Goal: Task Accomplishment & Management: Manage account settings

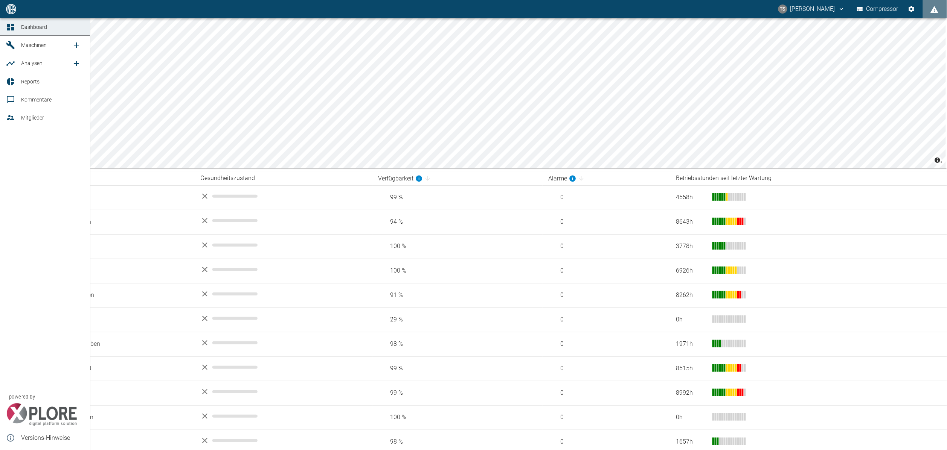
click at [29, 55] on link "Analysen" at bounding box center [45, 63] width 90 height 18
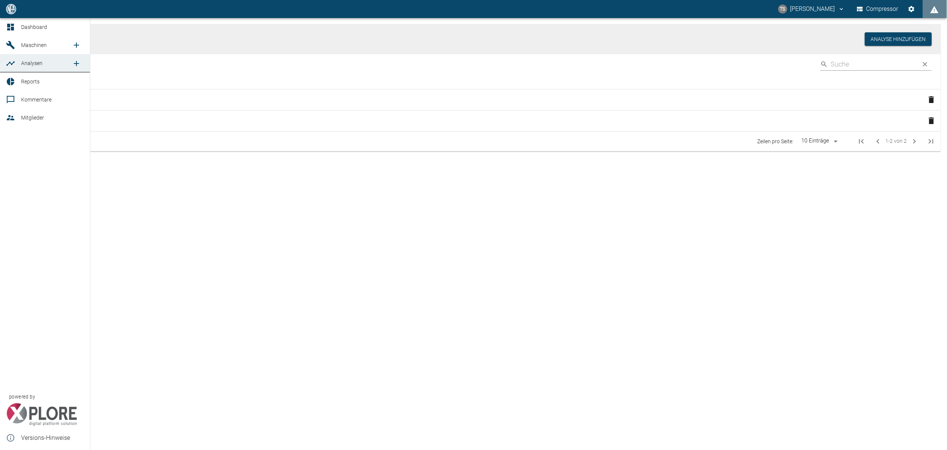
click at [32, 39] on link "Maschinen" at bounding box center [45, 45] width 90 height 18
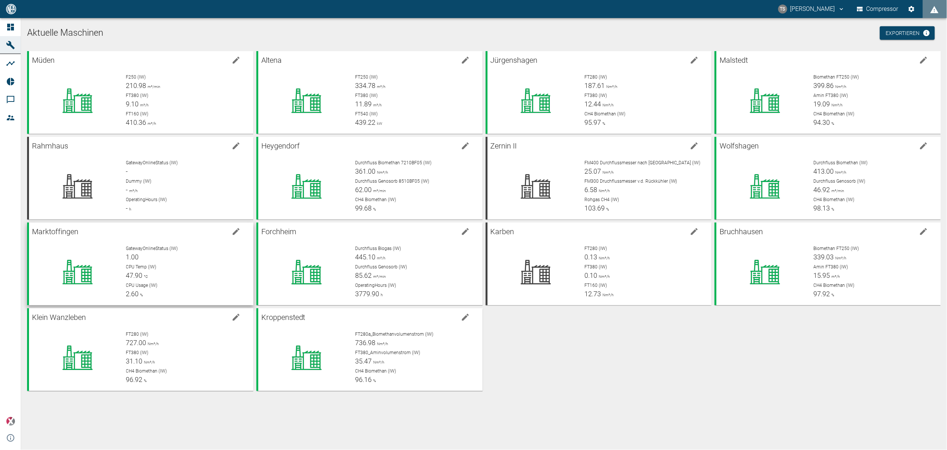
click at [144, 260] on div "GatewayOnlineStatus (IW) 1.00" at bounding box center [186, 253] width 121 height 17
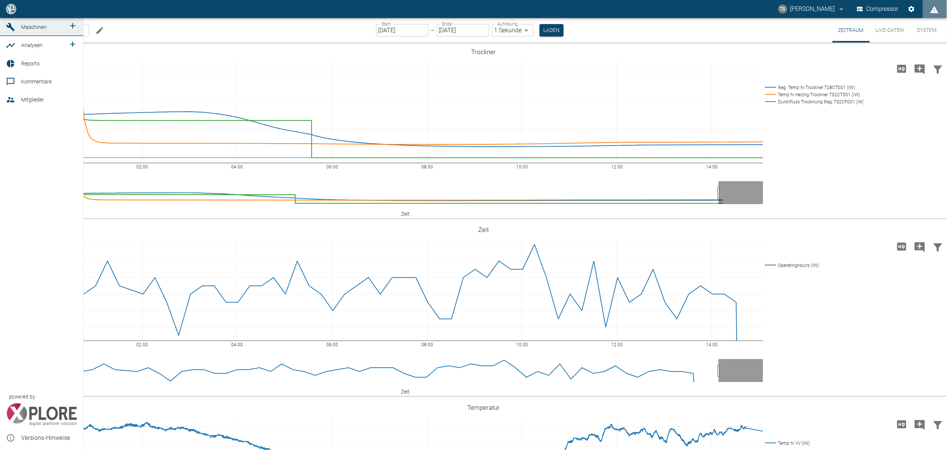
click at [24, 36] on link "Maschinen" at bounding box center [41, 27] width 83 height 18
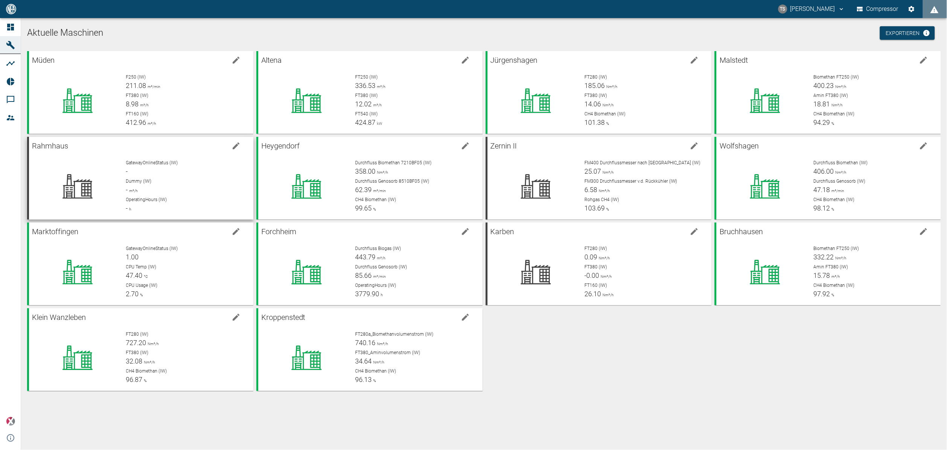
click at [145, 182] on span "Dummy (IW)" at bounding box center [139, 181] width 26 height 5
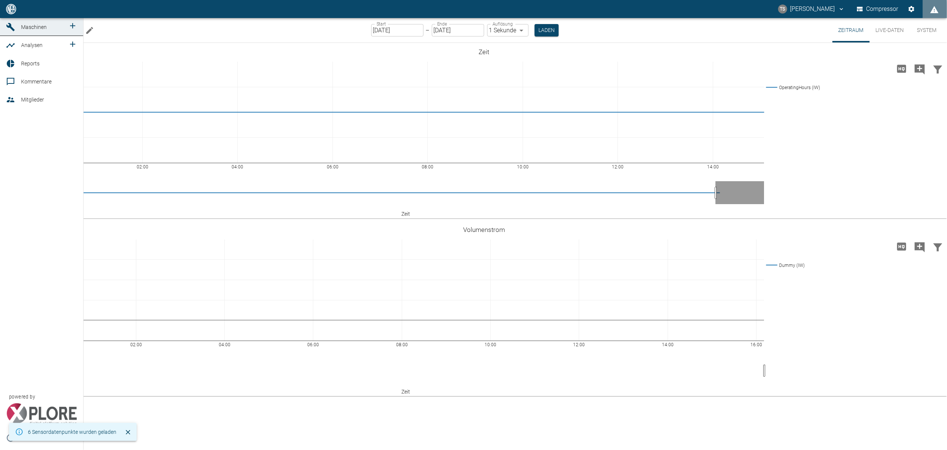
click at [19, 36] on link "Maschinen" at bounding box center [41, 27] width 83 height 18
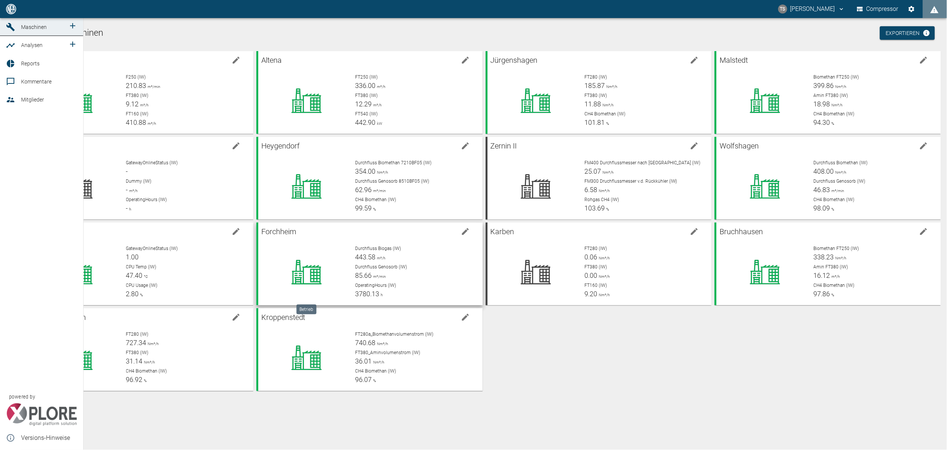
click at [35, 86] on span "Kommentare" at bounding box center [49, 81] width 56 height 9
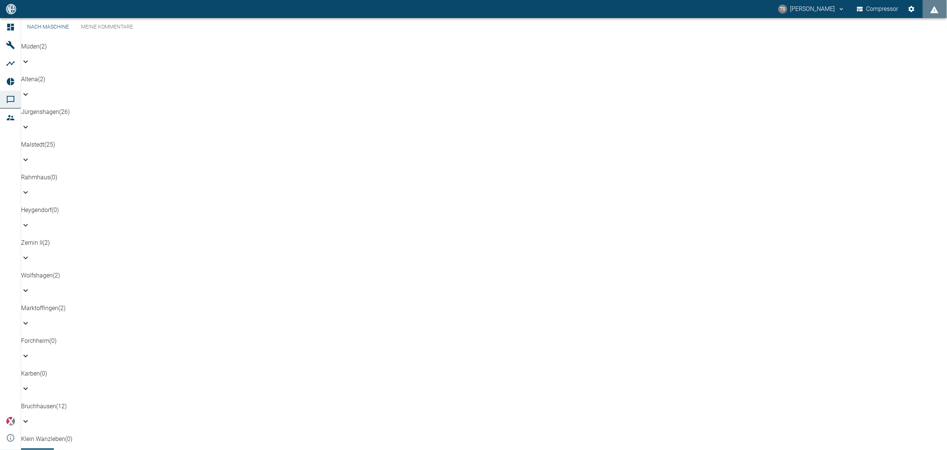
click at [120, 36] on link "Meine Kommentare" at bounding box center [107, 27] width 64 height 18
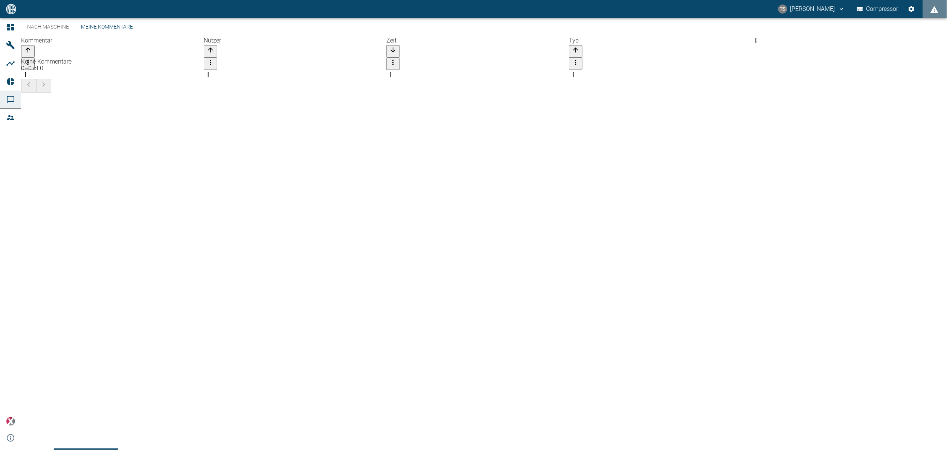
click at [64, 36] on link "Nach Maschine" at bounding box center [48, 27] width 54 height 18
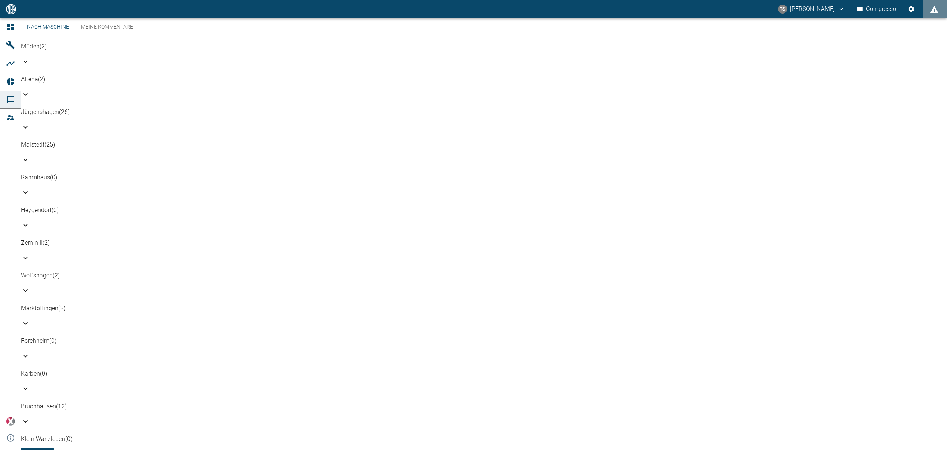
click at [112, 108] on div "Jürgenshagen (26)" at bounding box center [483, 112] width 925 height 9
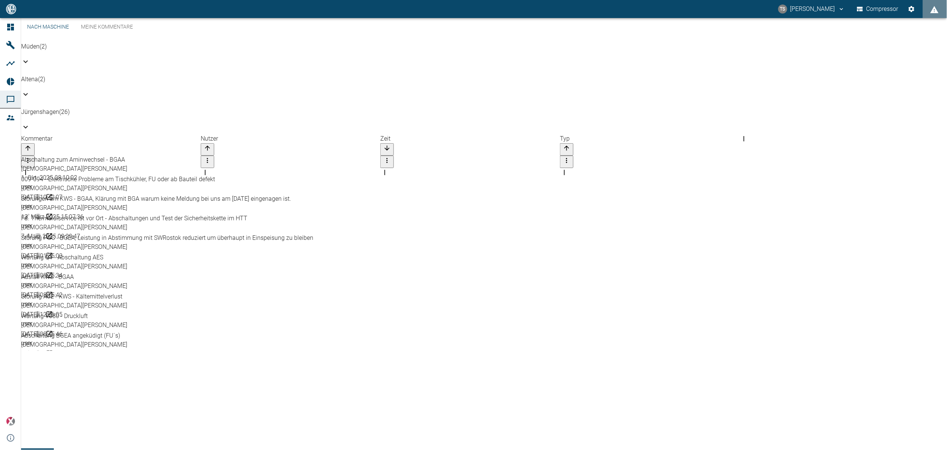
click at [112, 108] on div "Jürgenshagen (26)" at bounding box center [483, 121] width 925 height 27
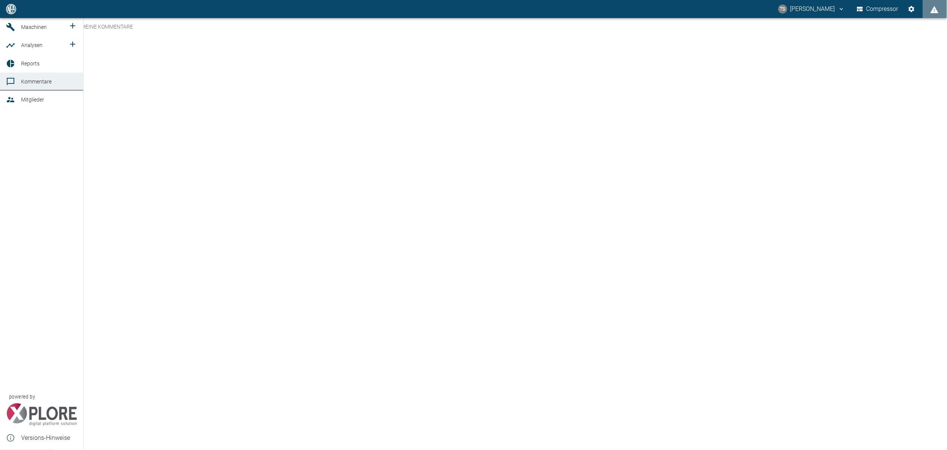
click at [16, 68] on div at bounding box center [11, 63] width 11 height 9
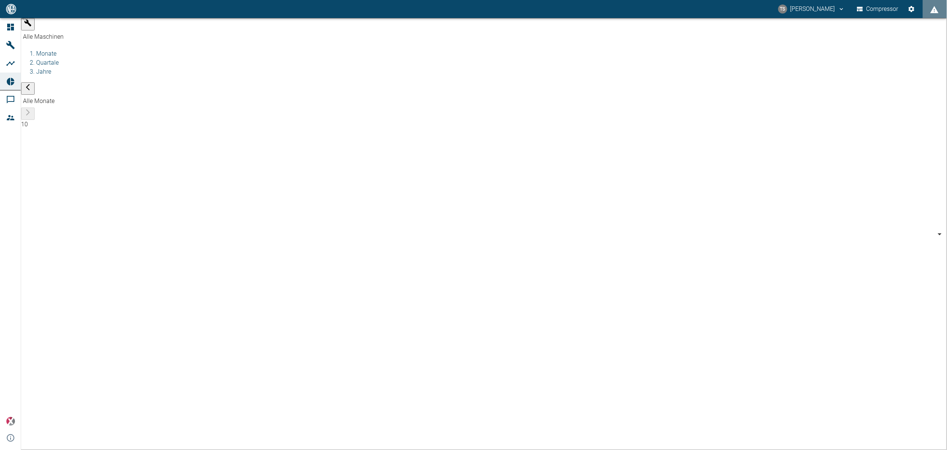
click at [102, 30] on body "TS Timo Streitbürger Compressor Dashboard Maschinen Analysen Reports Kommentare…" at bounding box center [473, 225] width 947 height 450
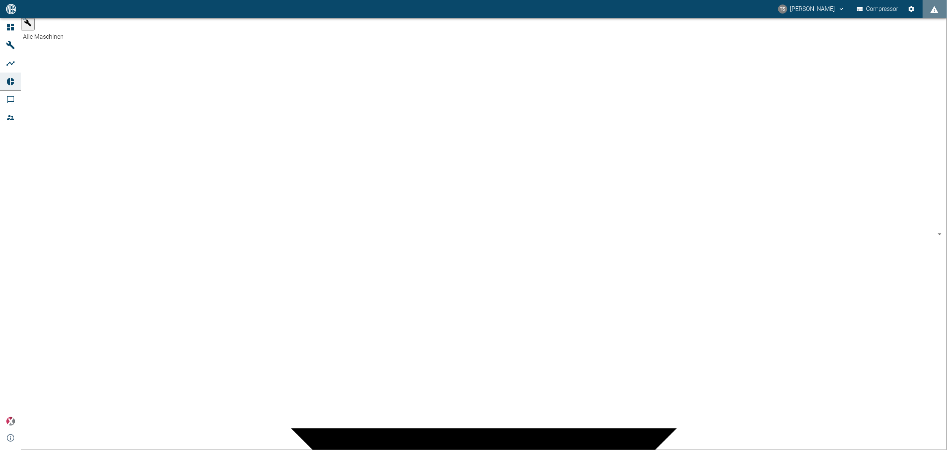
type input "381d891b-1471-48c8-b76d-f56620aafa3d"
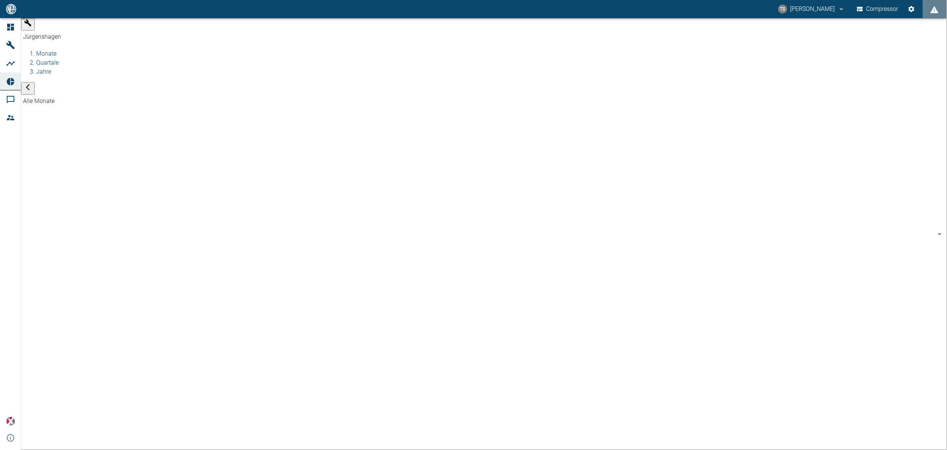
click at [220, 23] on body "TS Timo Streitbürger Compressor Dashboard Maschinen Analysen Reports Kommentare…" at bounding box center [473, 225] width 947 height 450
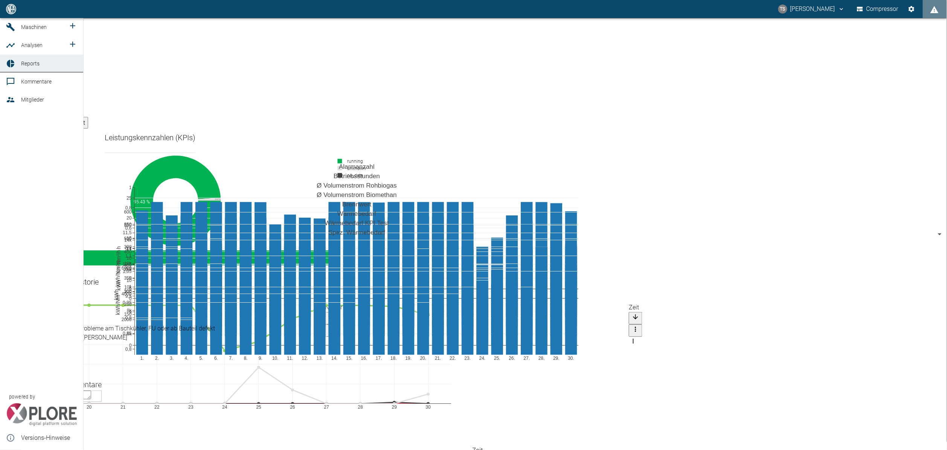
drag, startPoint x: 23, startPoint y: 85, endPoint x: 23, endPoint y: 80, distance: 4.9
click at [23, 67] on span "Reports" at bounding box center [30, 64] width 18 height 6
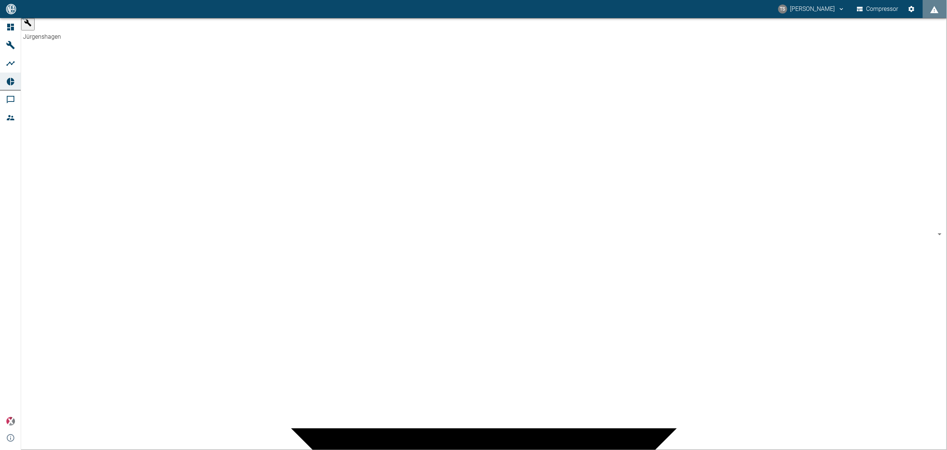
click at [89, 25] on body "TS Timo Streitbürger Compressor Dashboard Maschinen Analysen Reports Kommentare…" at bounding box center [473, 225] width 947 height 450
type input "af7d40c2-c812-4a17-a281-d871ce7187b0"
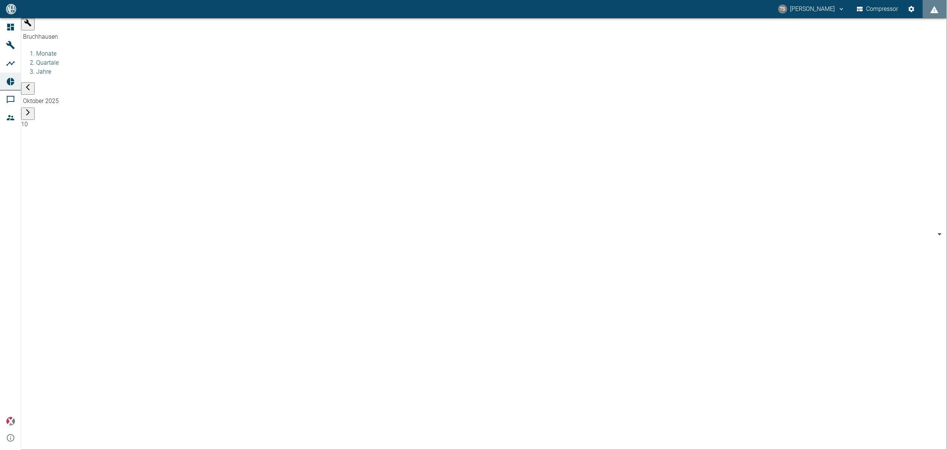
click at [230, 27] on body "TS Timo Streitbürger Compressor Dashboard Maschinen Analysen Reports Kommentare…" at bounding box center [473, 225] width 947 height 450
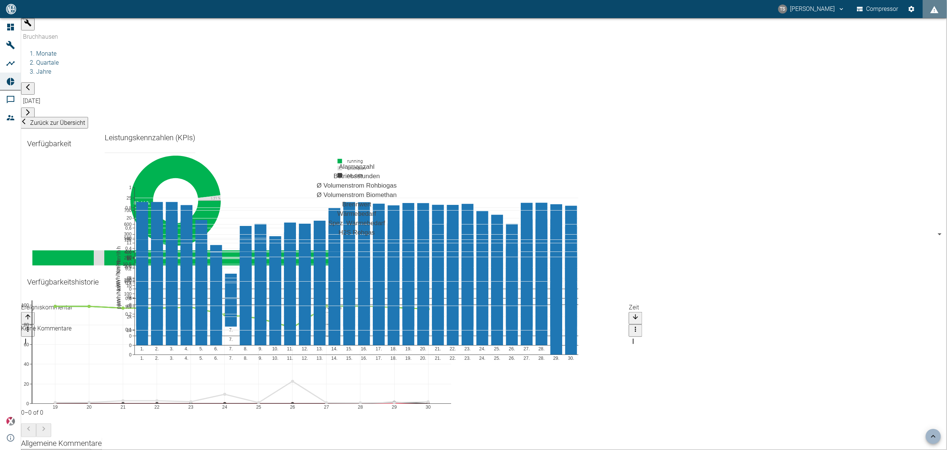
scroll to position [565, 0]
drag, startPoint x: 58, startPoint y: 270, endPoint x: 63, endPoint y: 270, distance: 5.3
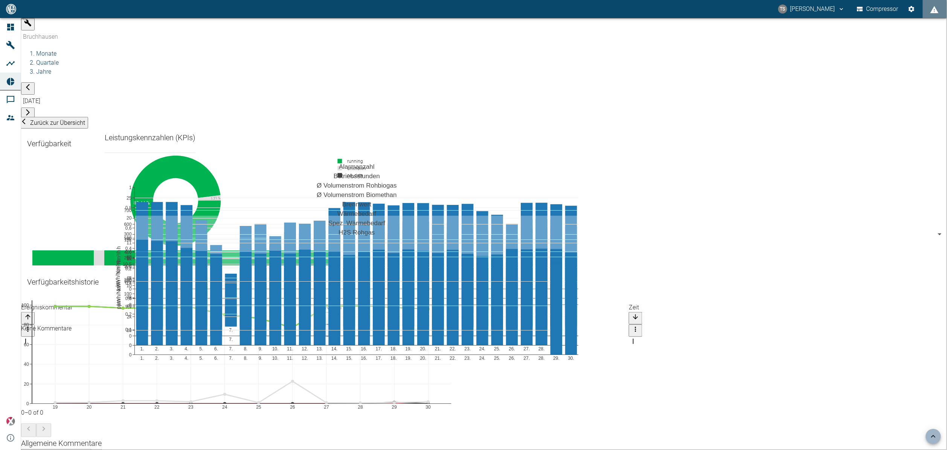
drag, startPoint x: 75, startPoint y: 271, endPoint x: 70, endPoint y: 268, distance: 6.0
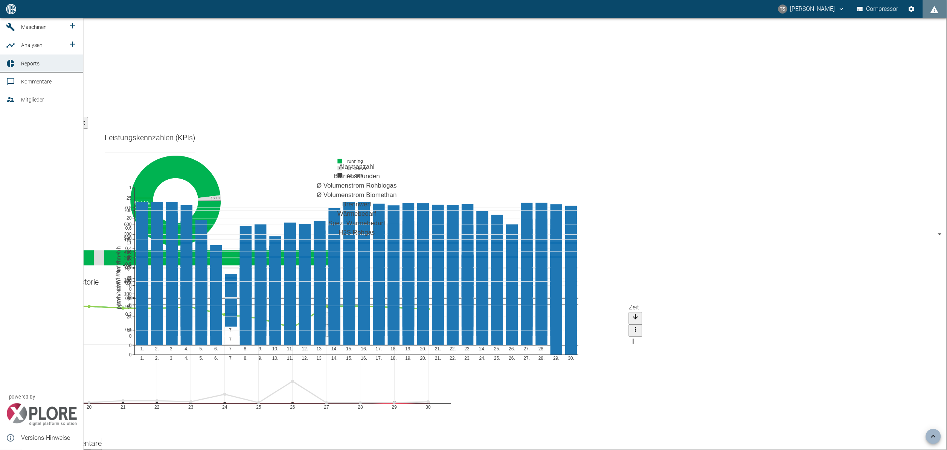
click at [33, 30] on span "Maschinen" at bounding box center [34, 27] width 26 height 6
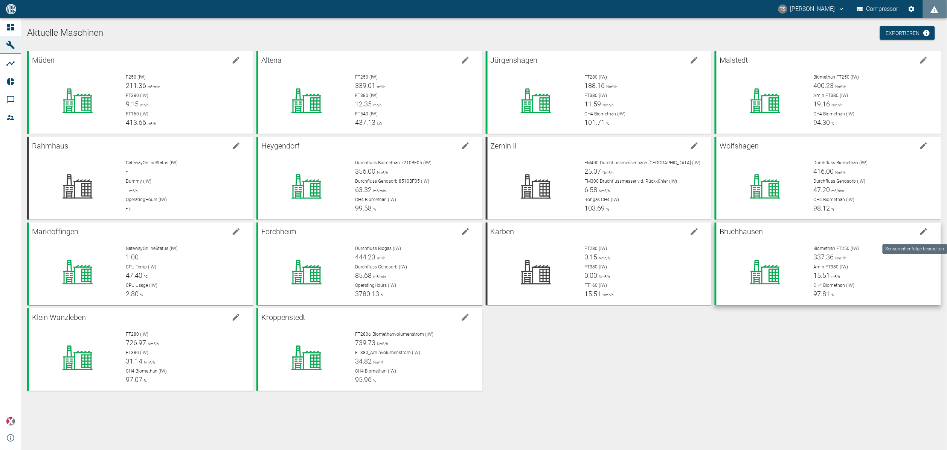
click at [925, 228] on icon "edit machine" at bounding box center [923, 231] width 9 height 9
click at [789, 285] on icon at bounding box center [765, 272] width 68 height 30
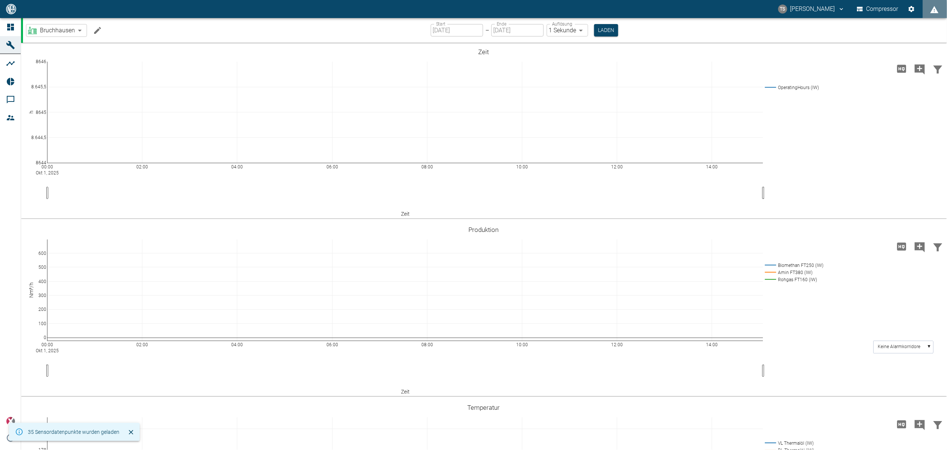
click at [97, 30] on icon "Machine bearbeiten" at bounding box center [97, 30] width 7 height 7
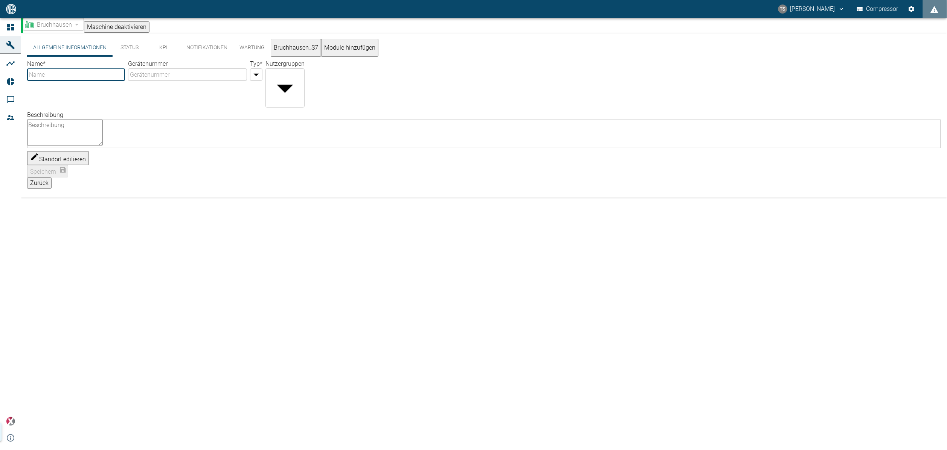
type input "Bruchhausen"
type input "Factory"
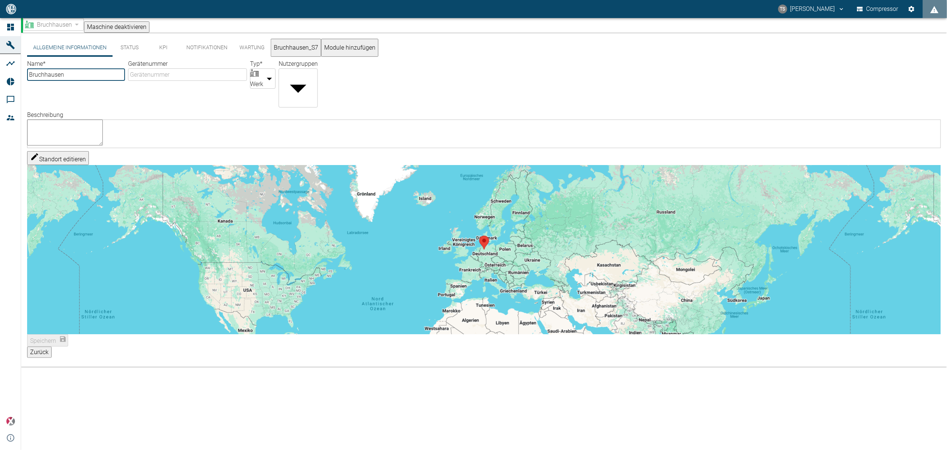
click at [179, 50] on button "KPI" at bounding box center [163, 48] width 34 height 18
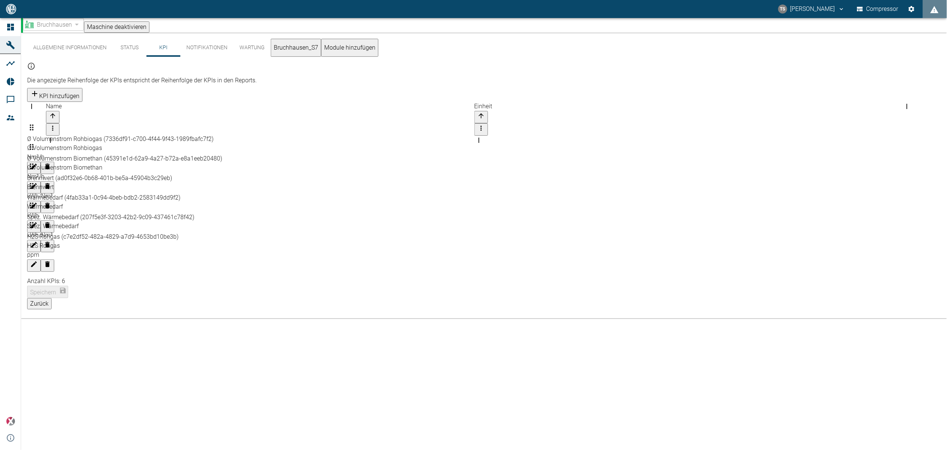
click at [131, 163] on div "Ø Volumenstrom Biomethan" at bounding box center [483, 167] width 913 height 9
click at [38, 183] on icon "Bearbeiten" at bounding box center [34, 187] width 8 height 8
type input "Biomethan FT250"
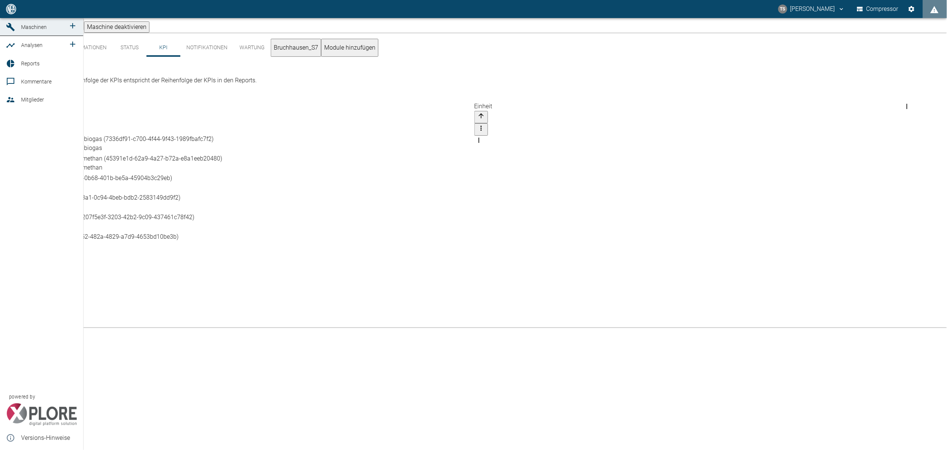
click at [11, 50] on icon at bounding box center [10, 45] width 9 height 9
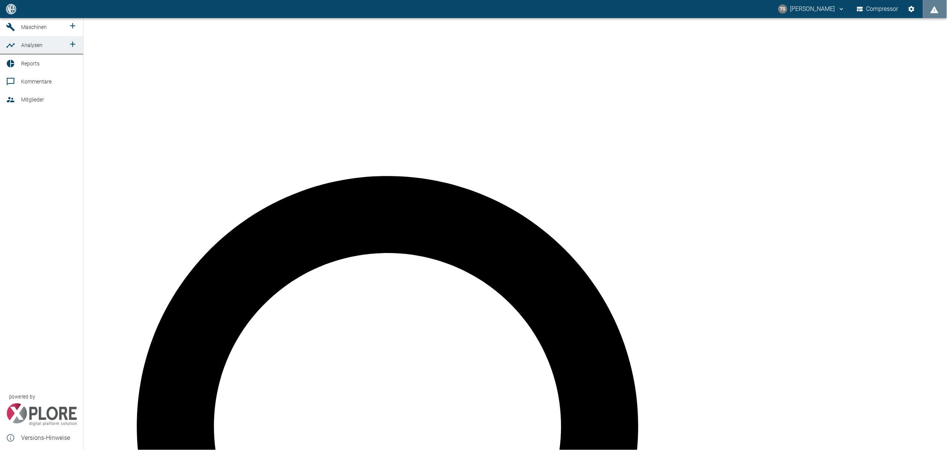
click at [14, 32] on icon at bounding box center [10, 27] width 9 height 9
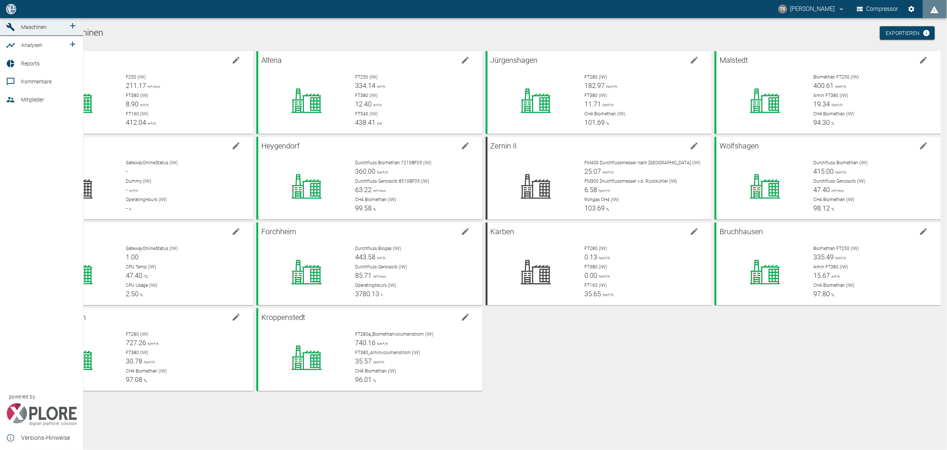
click at [31, 67] on span "Reports" at bounding box center [30, 64] width 18 height 6
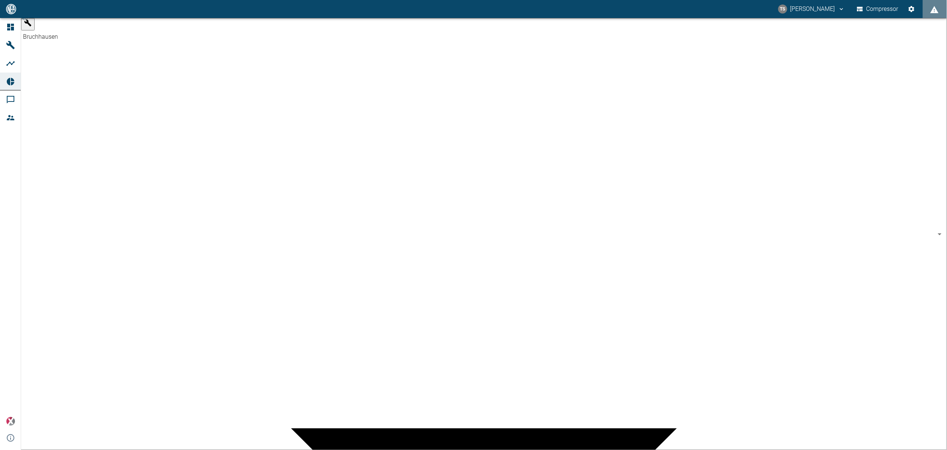
click at [85, 34] on body "TS Timo Streitbürger Compressor Dashboard Maschinen Analysen Reports Kommentare…" at bounding box center [473, 225] width 947 height 450
type input "381d891b-1471-48c8-b76d-f56620aafa3d"
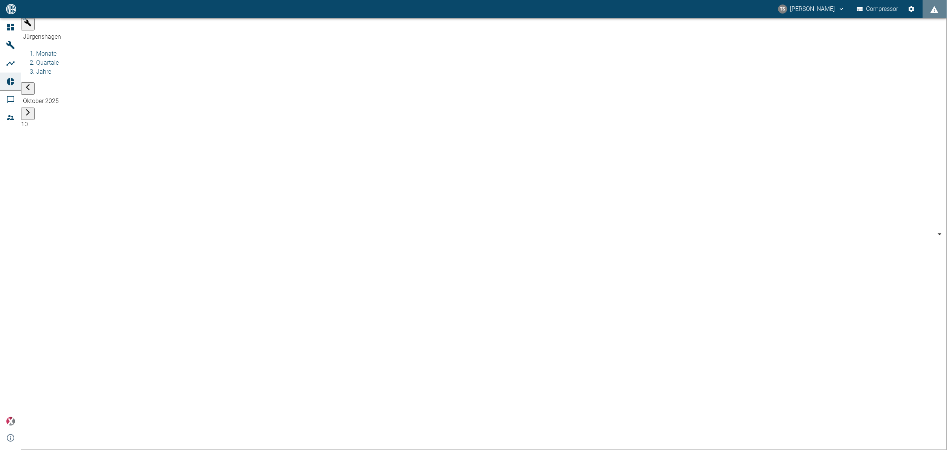
click at [224, 27] on body "TS Timo Streitbürger Compressor Dashboard Maschinen Analysen Reports Kommentare…" at bounding box center [473, 225] width 947 height 450
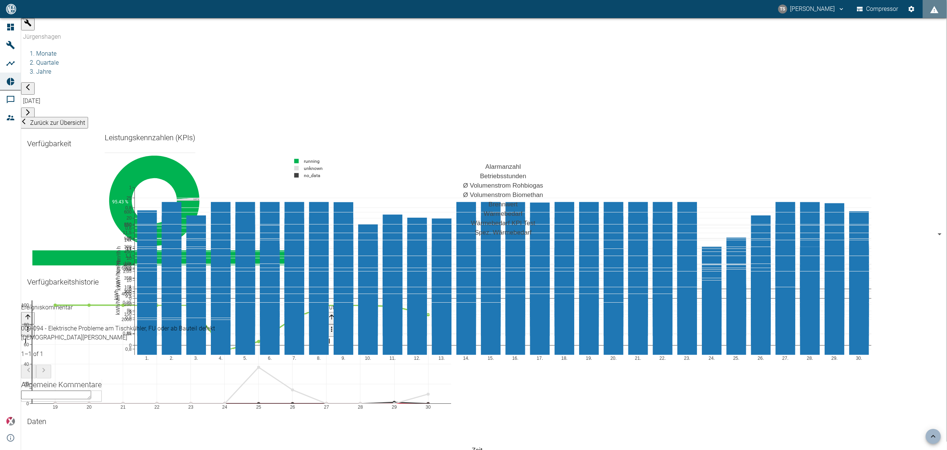
scroll to position [339, 0]
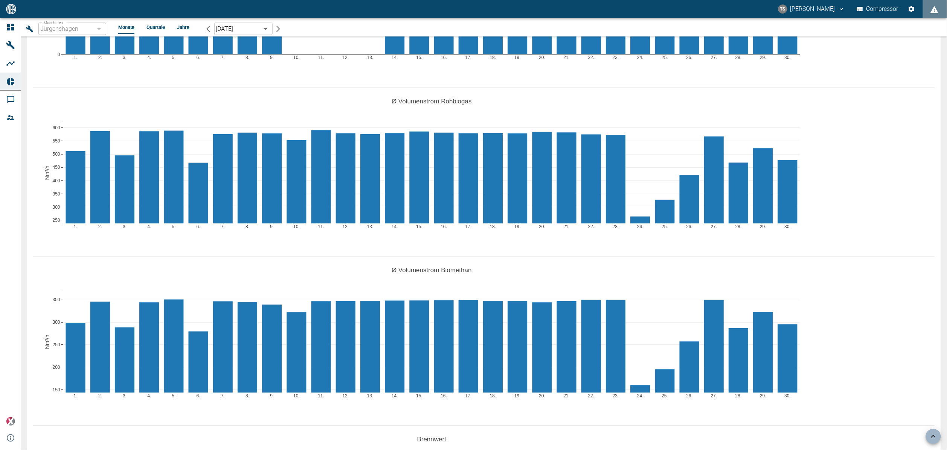
scroll to position [508, 0]
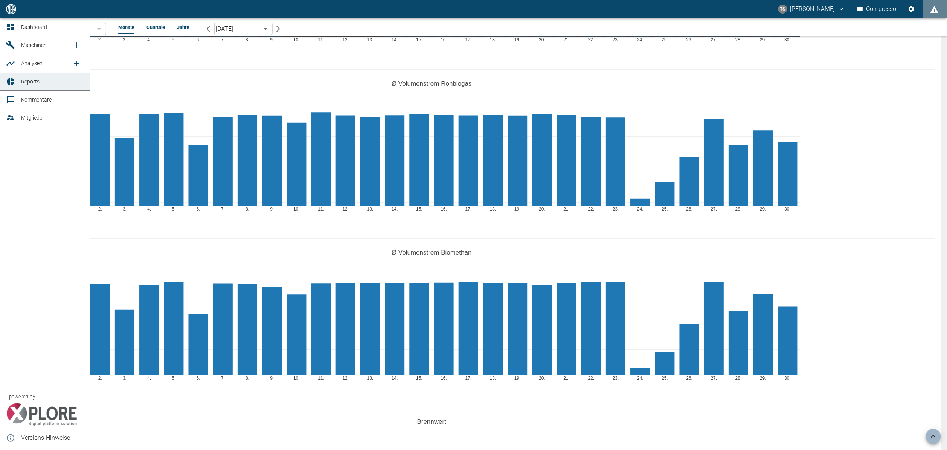
click at [24, 104] on span "Kommentare" at bounding box center [52, 99] width 63 height 9
click at [35, 96] on span "Kommentare" at bounding box center [52, 99] width 63 height 9
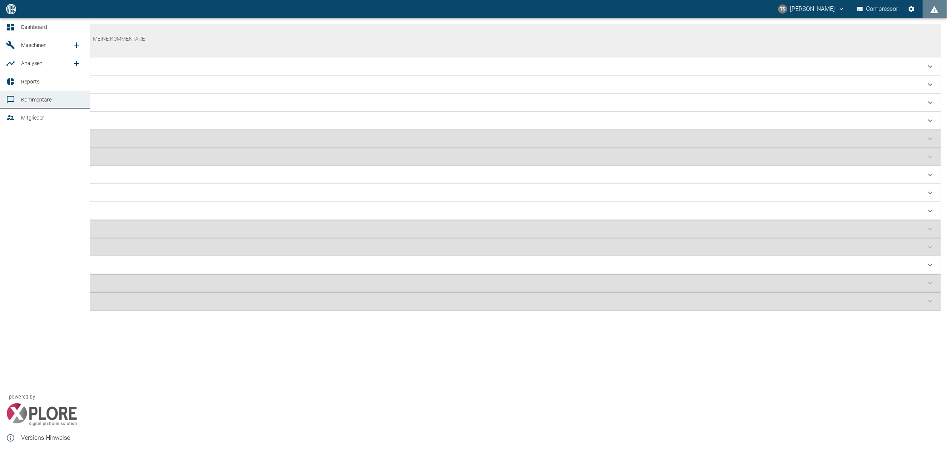
click at [39, 97] on span "Kommentare" at bounding box center [36, 100] width 30 height 6
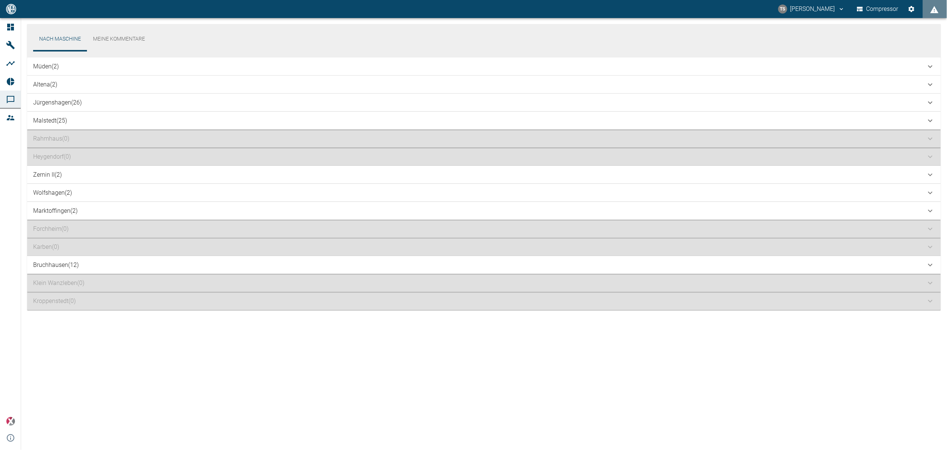
click at [93, 104] on div "Jürgenshagen (26)" at bounding box center [479, 102] width 892 height 9
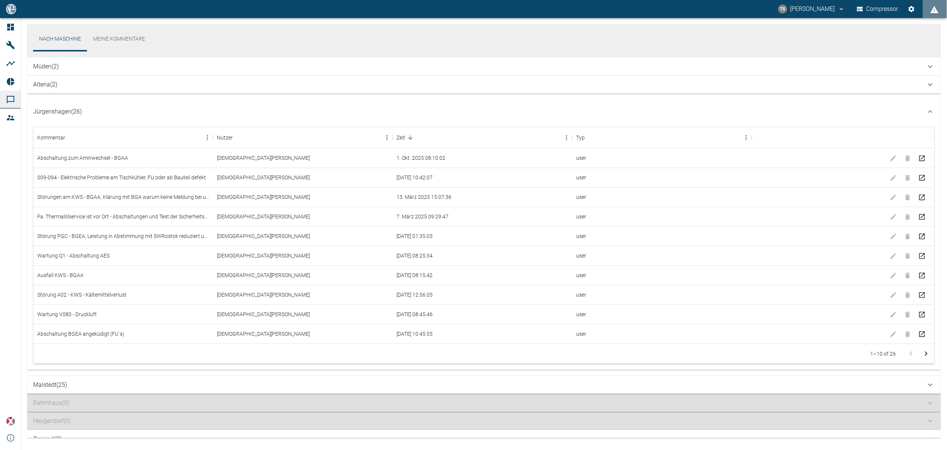
click at [925, 353] on icon "Zur nächsten Seite" at bounding box center [925, 354] width 9 height 9
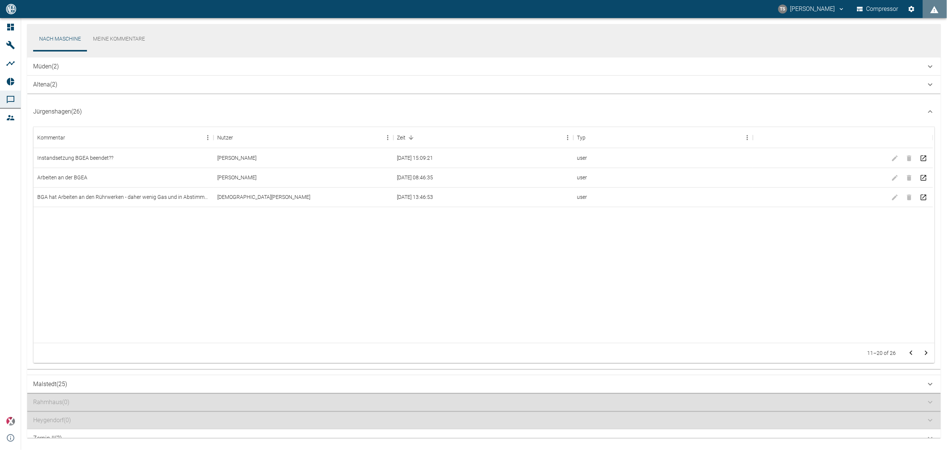
click at [909, 355] on icon "Zur vorherigen Seite" at bounding box center [910, 353] width 9 height 9
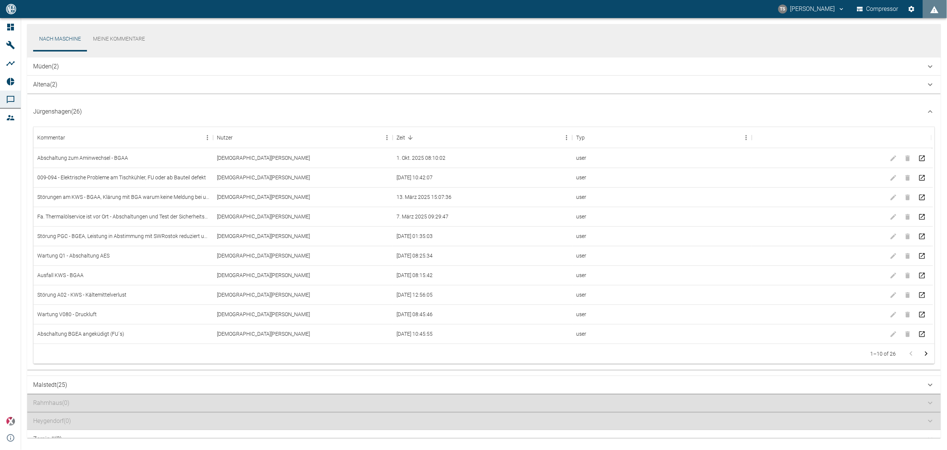
click at [97, 390] on div "Malstedt (25)" at bounding box center [483, 385] width 913 height 18
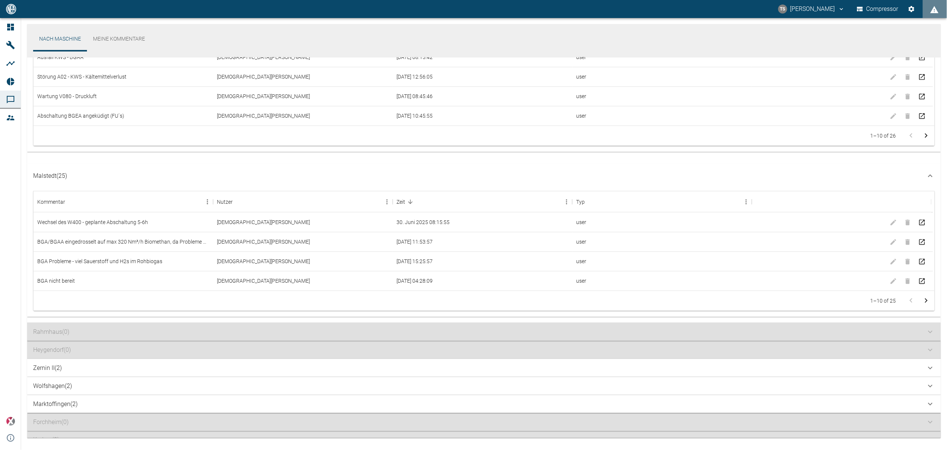
scroll to position [237, 0]
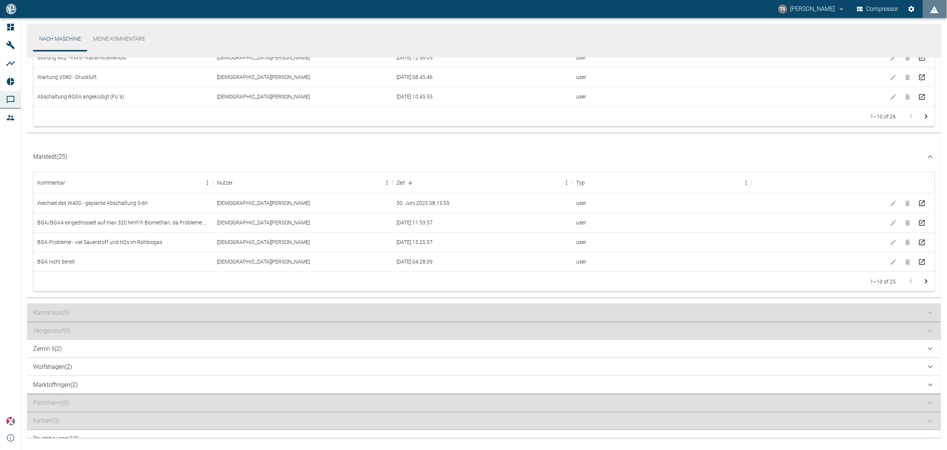
click at [66, 158] on p "Malstedt (25)" at bounding box center [50, 156] width 34 height 9
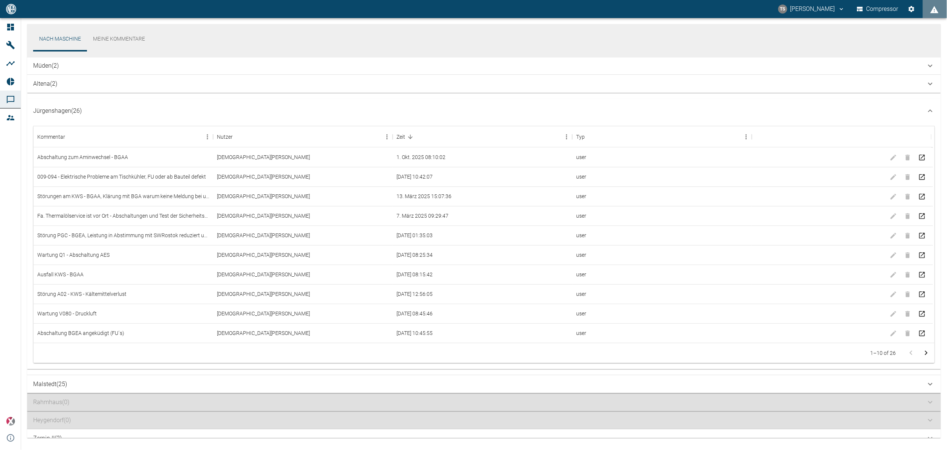
scroll to position [0, 0]
click at [70, 109] on p "Jürgenshagen (26)" at bounding box center [57, 111] width 49 height 9
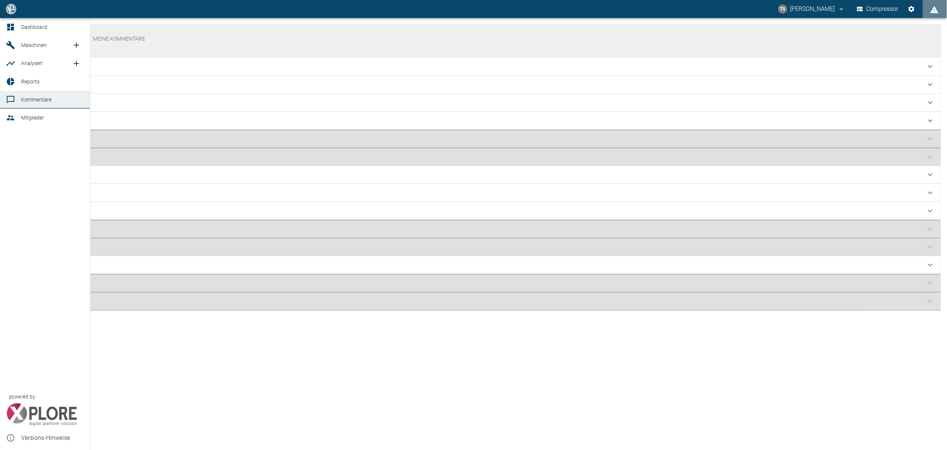
click at [12, 25] on icon at bounding box center [10, 27] width 7 height 7
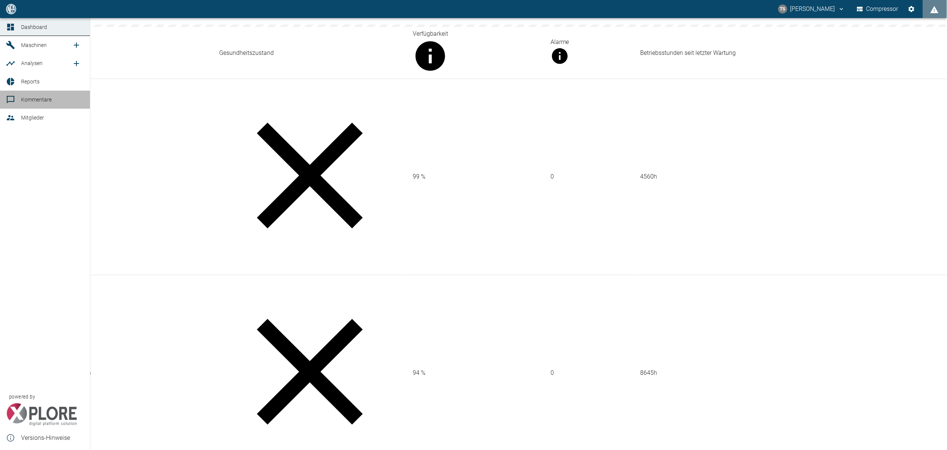
click at [11, 102] on icon at bounding box center [10, 99] width 9 height 9
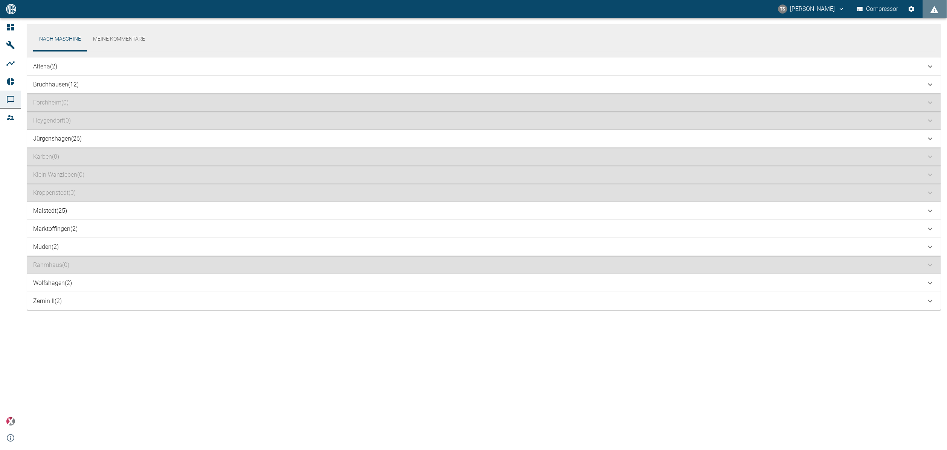
click at [113, 62] on div "Altena (2)" at bounding box center [479, 66] width 892 height 9
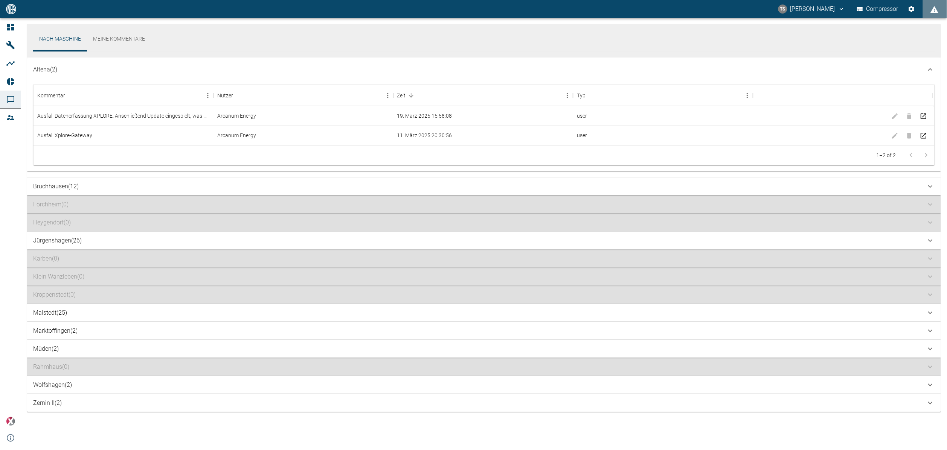
click at [113, 61] on div "Altena (2)" at bounding box center [483, 70] width 913 height 24
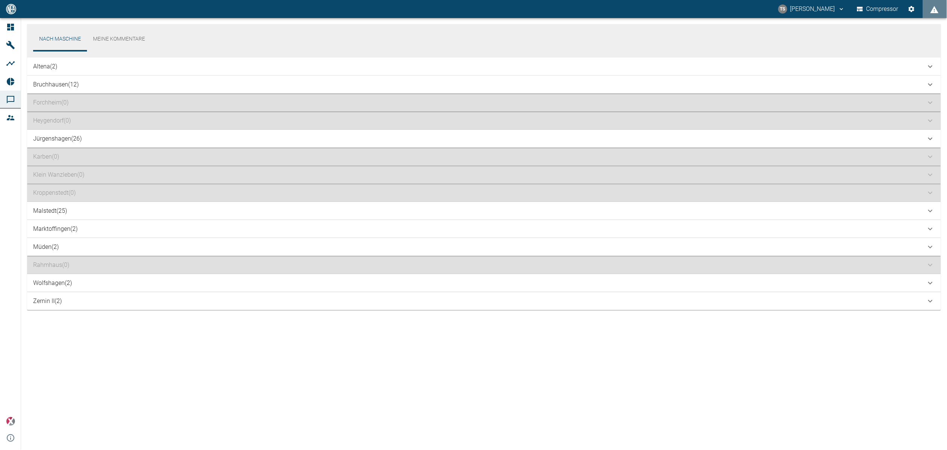
click at [99, 83] on div "Bruchhausen (12)" at bounding box center [479, 84] width 892 height 9
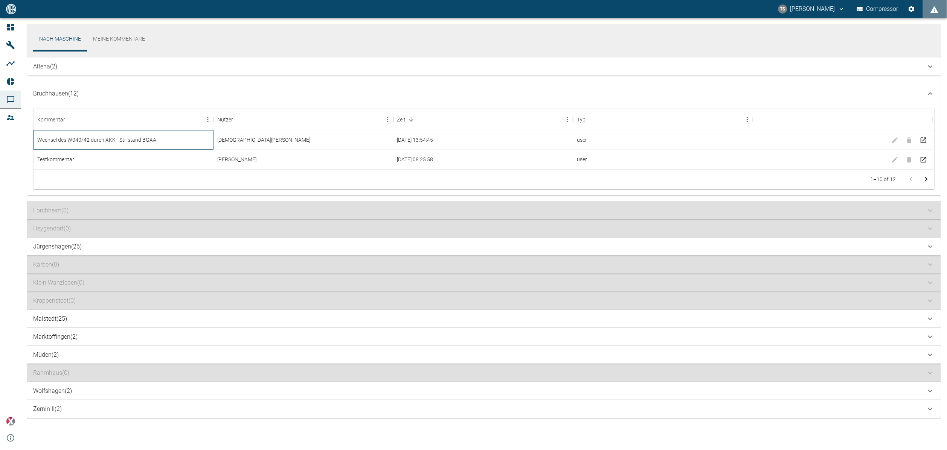
click at [143, 140] on div "Wechsel des W040/42 durch AKK - Stillstand BGAA" at bounding box center [123, 140] width 180 height 20
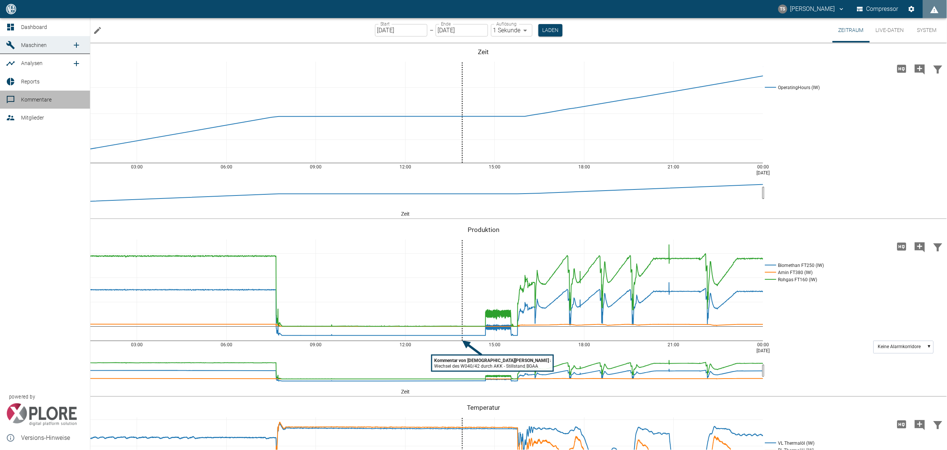
click at [5, 97] on link "Kommentare" at bounding box center [45, 100] width 90 height 18
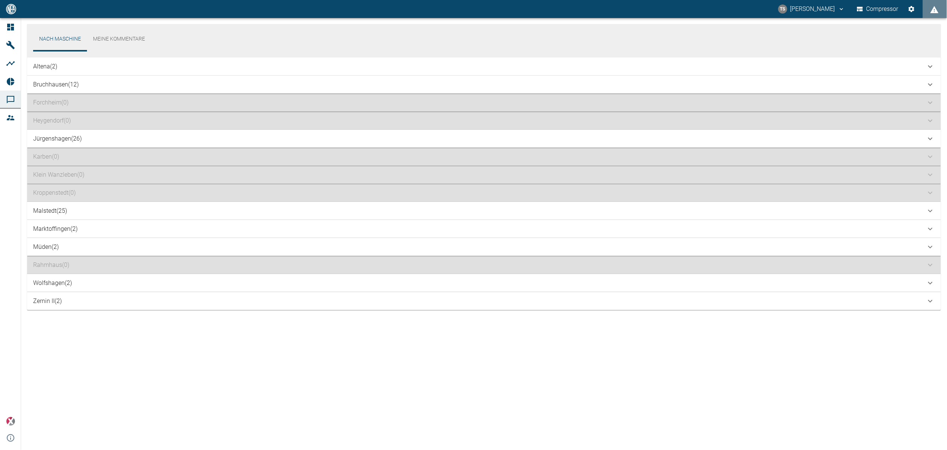
click at [158, 135] on div "Jürgenshagen (26)" at bounding box center [479, 138] width 892 height 9
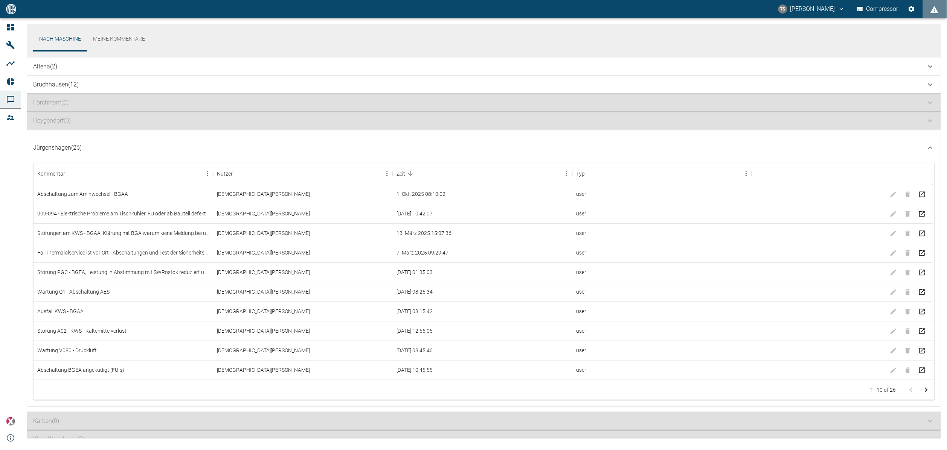
click at [166, 141] on div "Jürgenshagen (26)" at bounding box center [483, 148] width 913 height 24
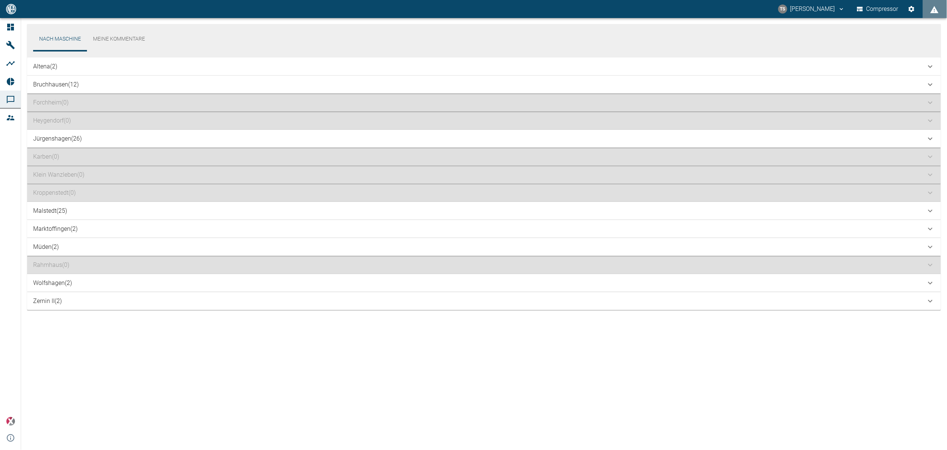
click at [84, 212] on div "Malstedt (25)" at bounding box center [479, 211] width 892 height 9
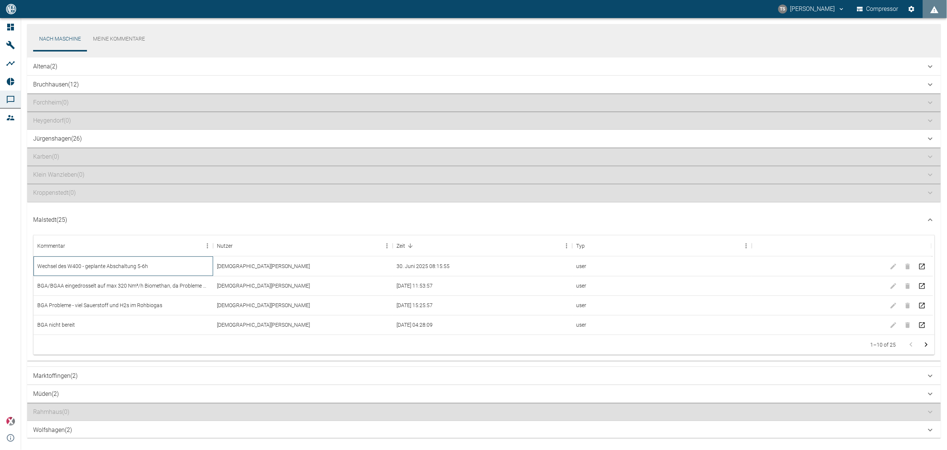
click at [100, 269] on div "Wechsel des W400 - geplante Abschaltung 5-6h" at bounding box center [123, 267] width 180 height 20
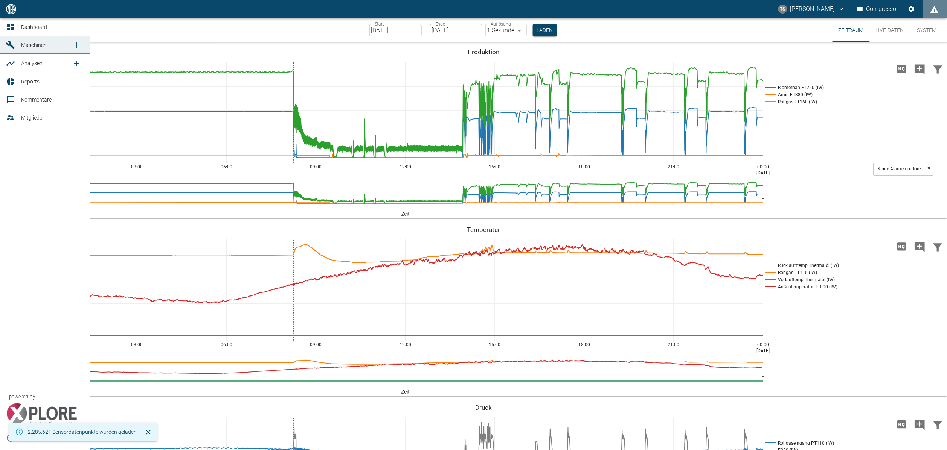
click at [8, 102] on icon at bounding box center [11, 100] width 8 height 8
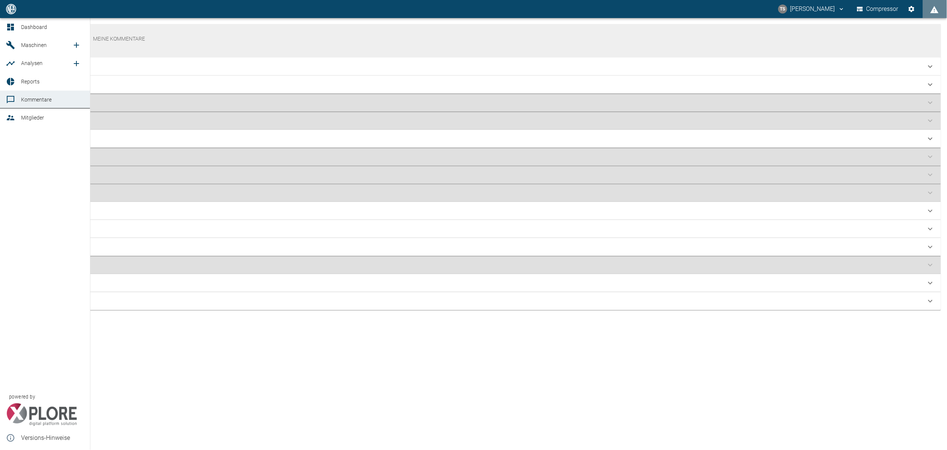
click at [11, 86] on icon at bounding box center [10, 81] width 9 height 9
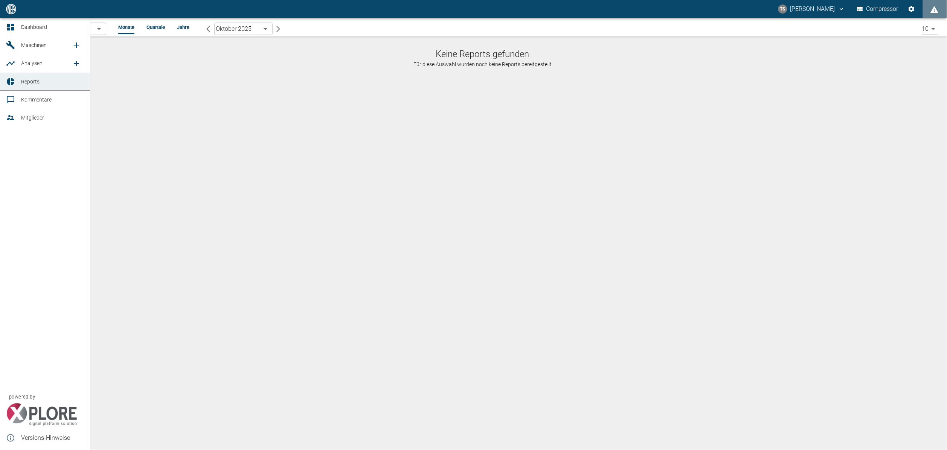
click at [45, 38] on link "Maschinen" at bounding box center [45, 45] width 90 height 18
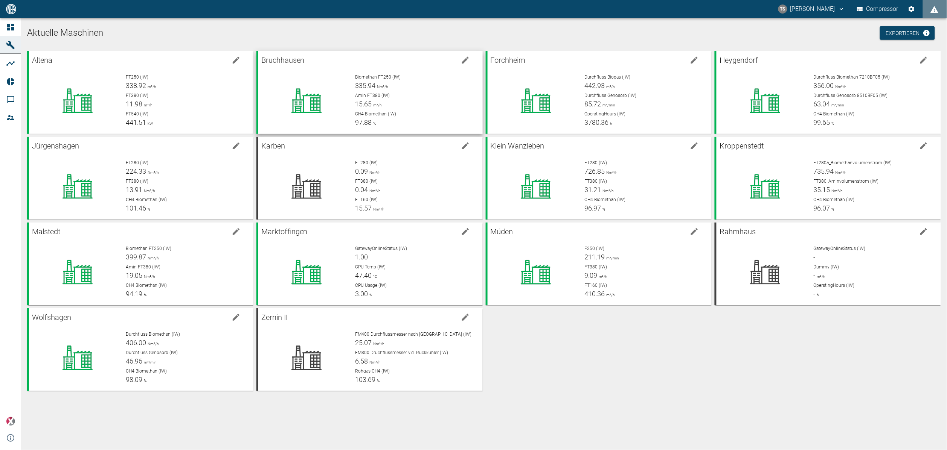
click at [408, 82] on div "Biomethan FT250 (IW) 335.94 Nm³/h" at bounding box center [415, 82] width 121 height 17
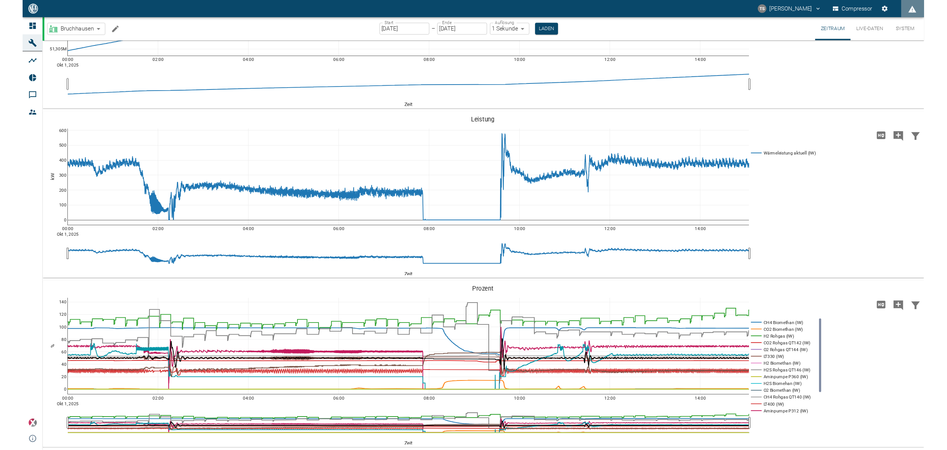
scroll to position [816, 0]
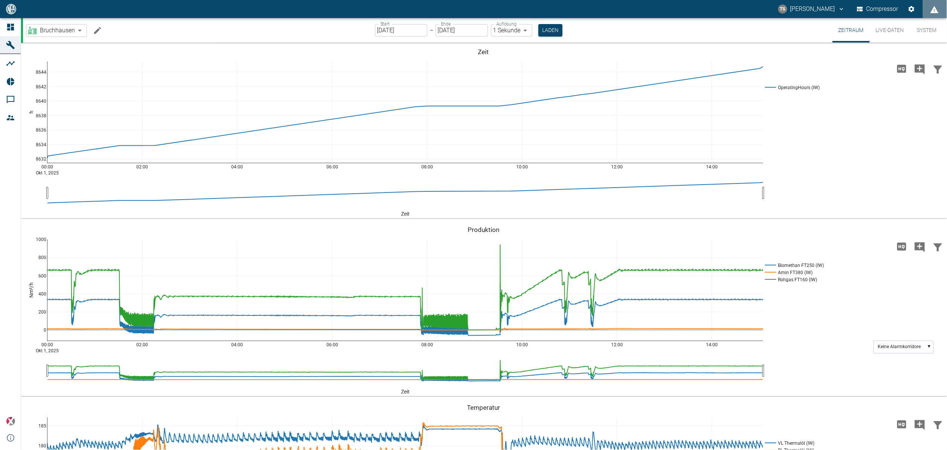
scroll to position [816, 0]
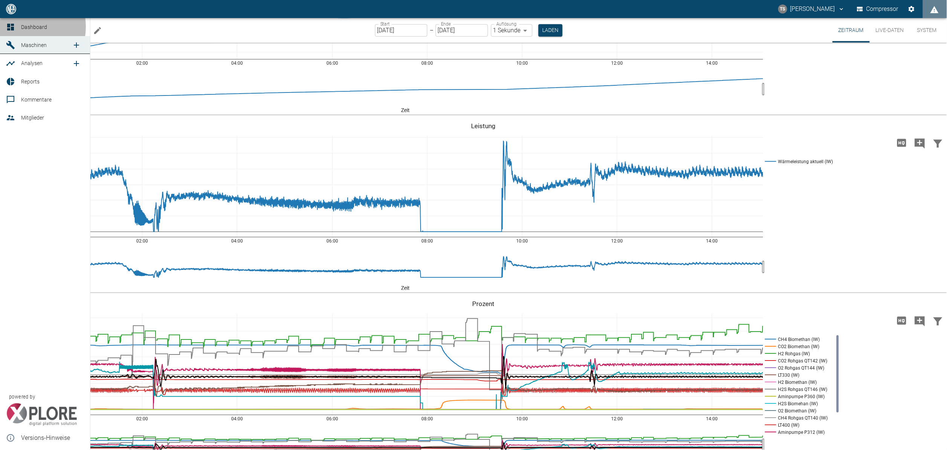
click at [16, 27] on div at bounding box center [11, 27] width 11 height 9
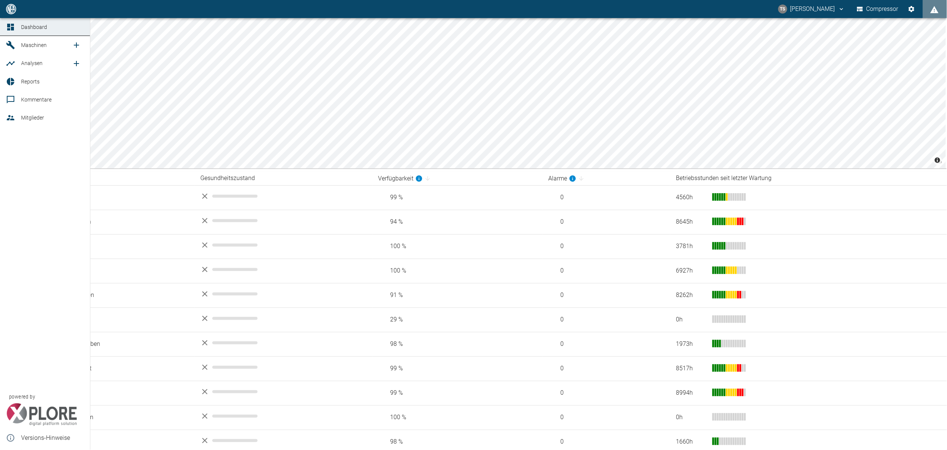
click at [16, 43] on div at bounding box center [11, 45] width 11 height 9
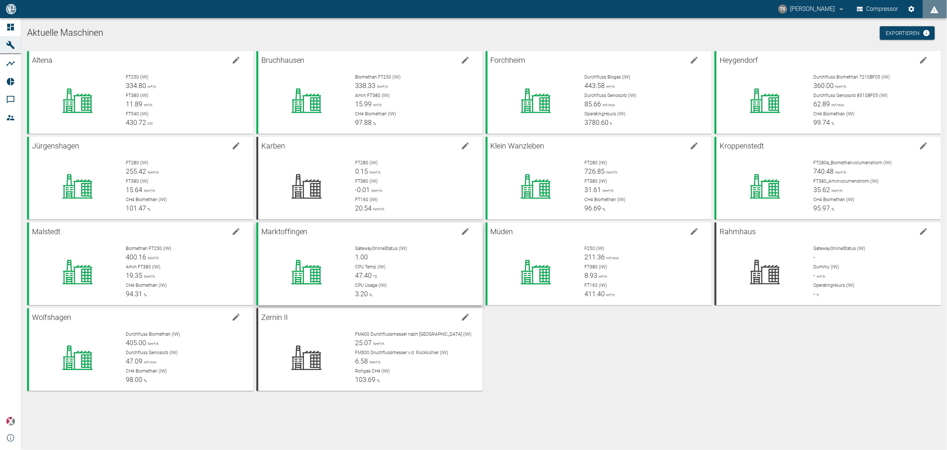
click at [420, 265] on p "CPU Temp (IW)" at bounding box center [415, 267] width 121 height 7
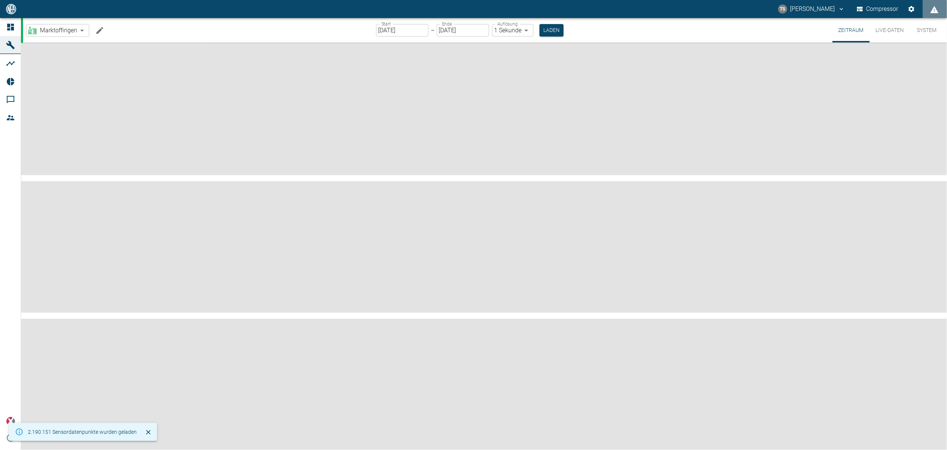
click at [97, 32] on icon "Machine bearbeiten" at bounding box center [99, 30] width 7 height 7
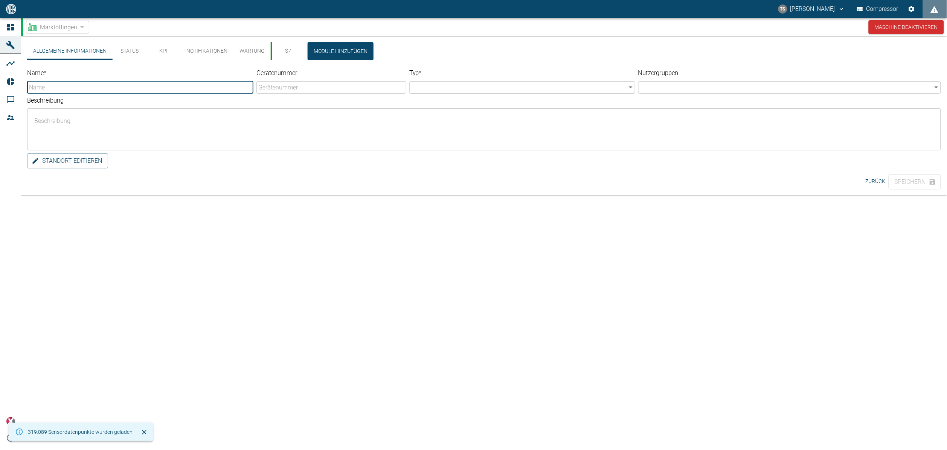
type input "Marktoffingen"
type input "Factory"
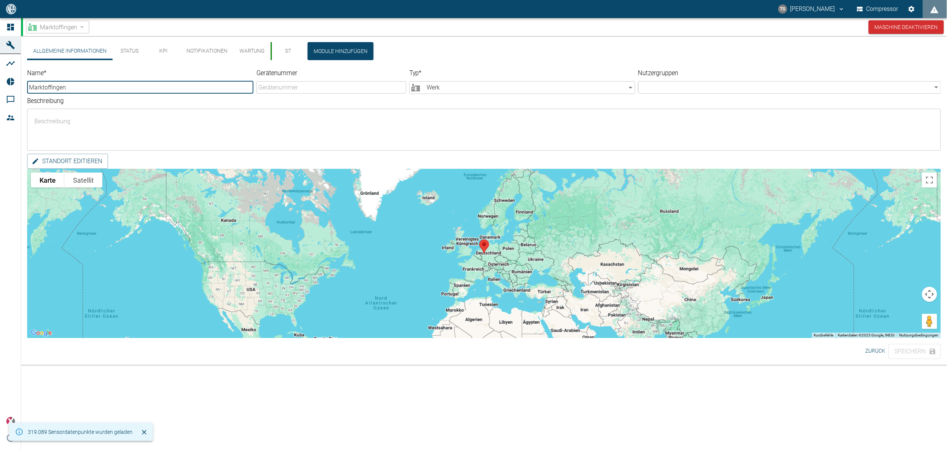
click at [163, 49] on button "KPI" at bounding box center [163, 51] width 34 height 18
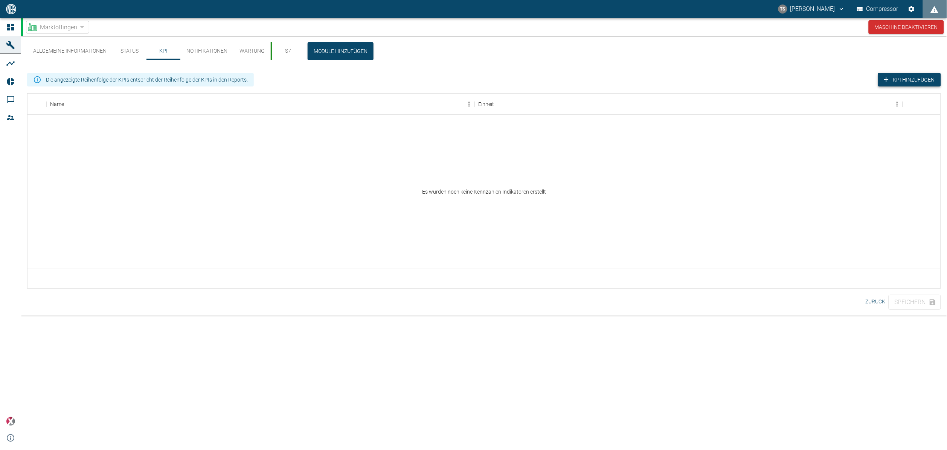
click at [918, 81] on button "KPI hinzufügen" at bounding box center [909, 80] width 63 height 14
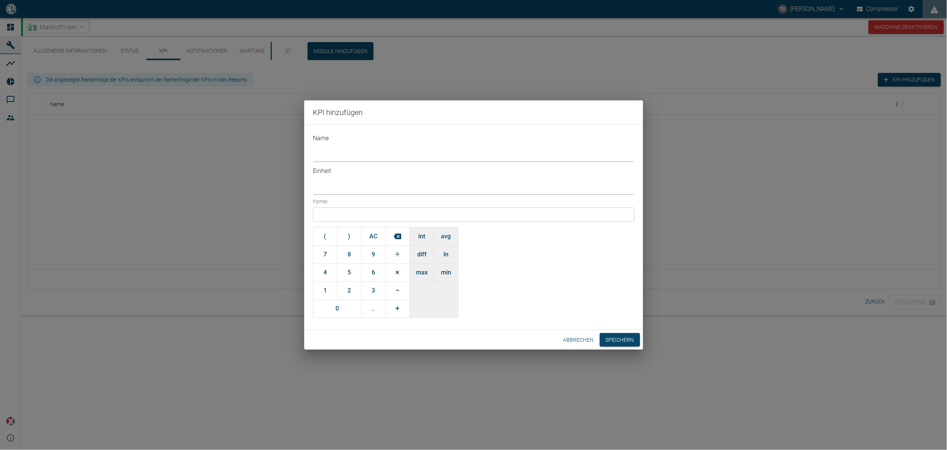
click at [355, 208] on div at bounding box center [473, 215] width 321 height 14
click at [388, 209] on div at bounding box center [473, 215] width 321 height 14
click at [417, 228] on button "int" at bounding box center [422, 237] width 24 height 18
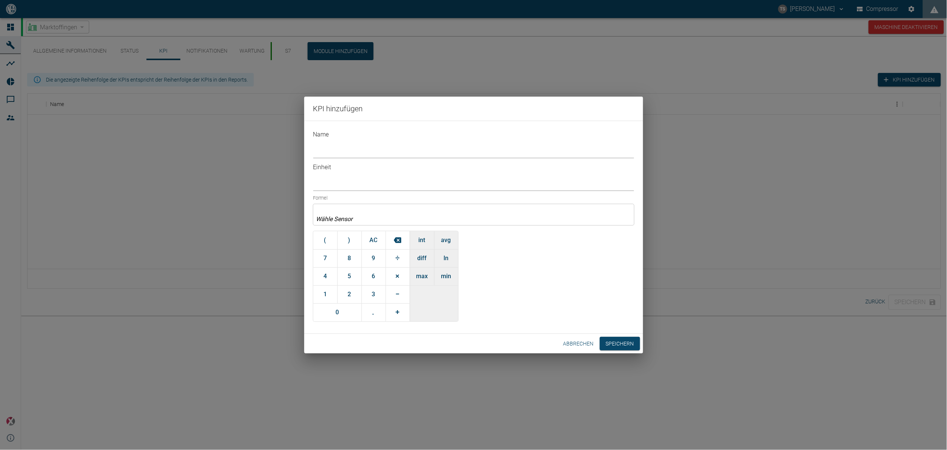
click at [368, 215] on input "text" at bounding box center [351, 219] width 72 height 9
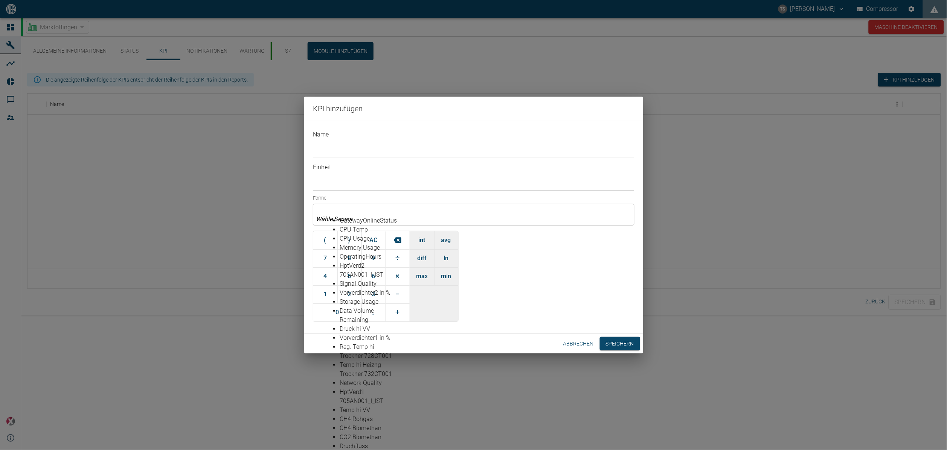
scroll to position [204, 0]
click at [585, 337] on button "Abbrechen" at bounding box center [578, 344] width 37 height 14
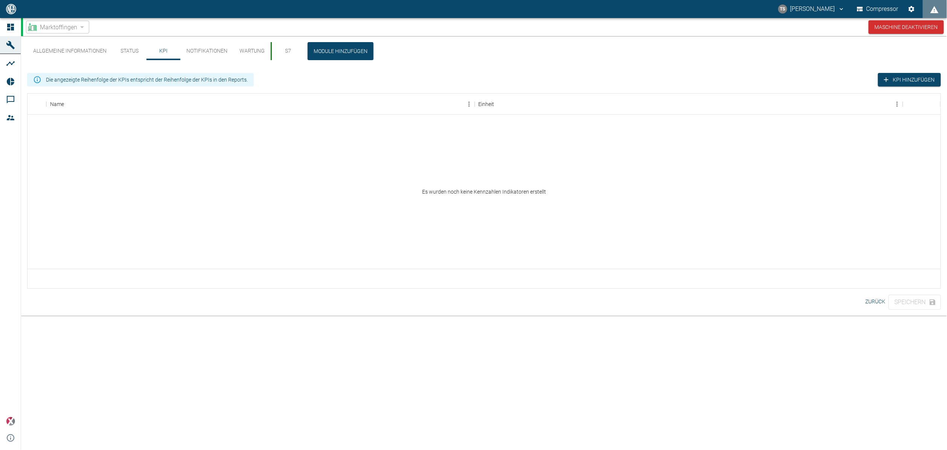
click at [90, 52] on button "Allgemeine Informationen" at bounding box center [69, 51] width 85 height 18
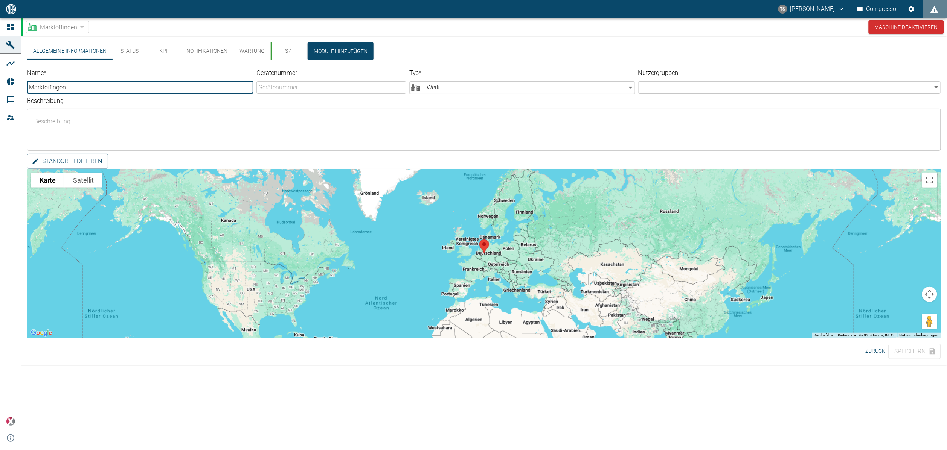
click at [126, 55] on button "Status" at bounding box center [130, 51] width 34 height 18
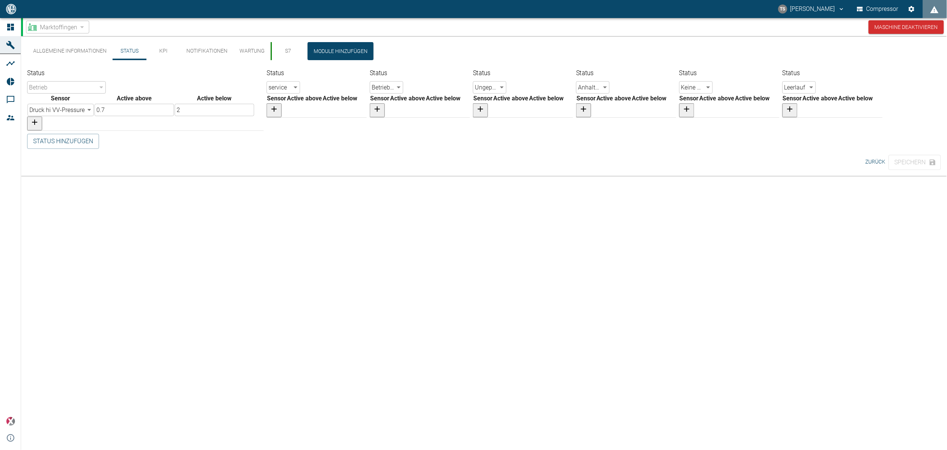
click at [215, 51] on button "Notifikationen" at bounding box center [206, 51] width 53 height 18
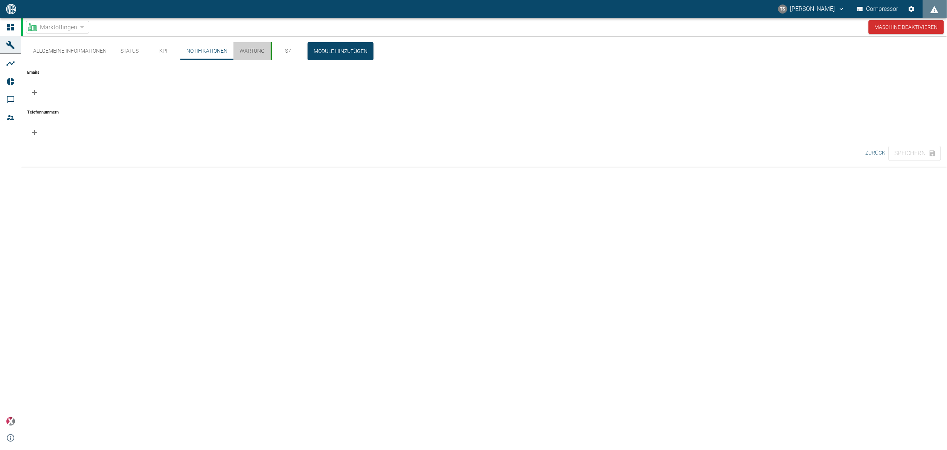
click at [245, 51] on button "Wartung" at bounding box center [251, 51] width 37 height 18
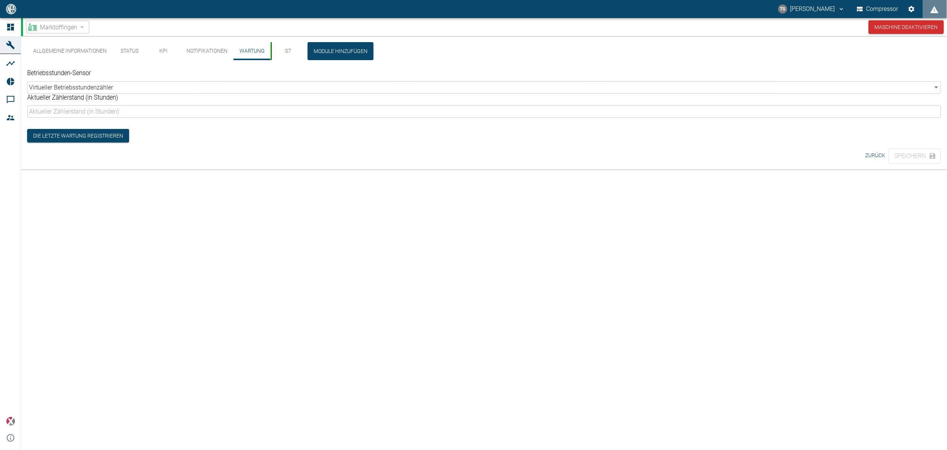
click at [279, 53] on button "S7" at bounding box center [288, 51] width 34 height 18
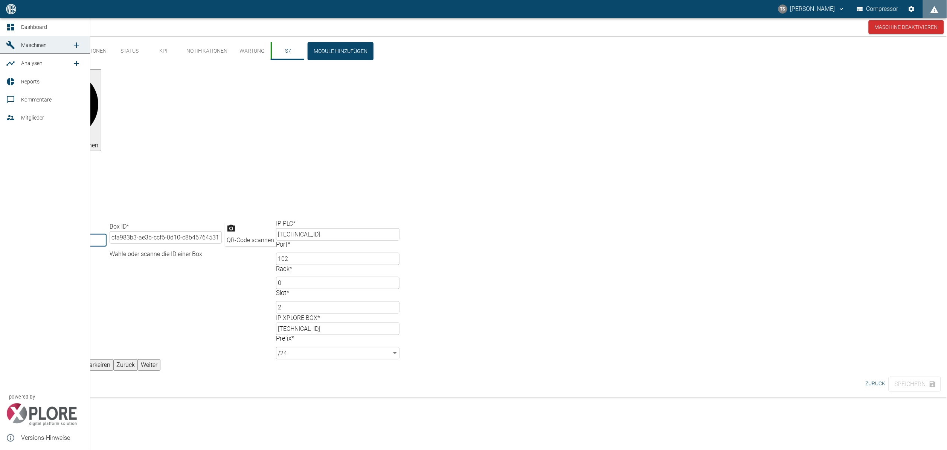
click at [8, 47] on icon at bounding box center [10, 45] width 9 height 9
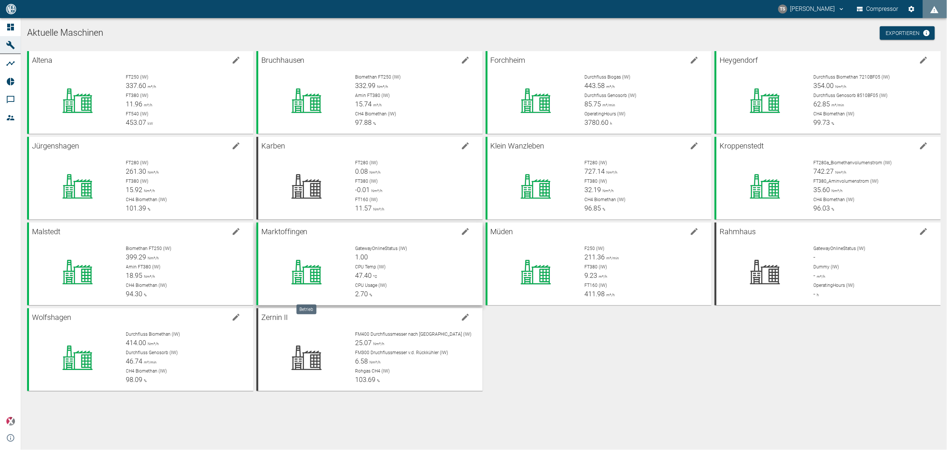
click at [302, 257] on div at bounding box center [306, 272] width 85 height 54
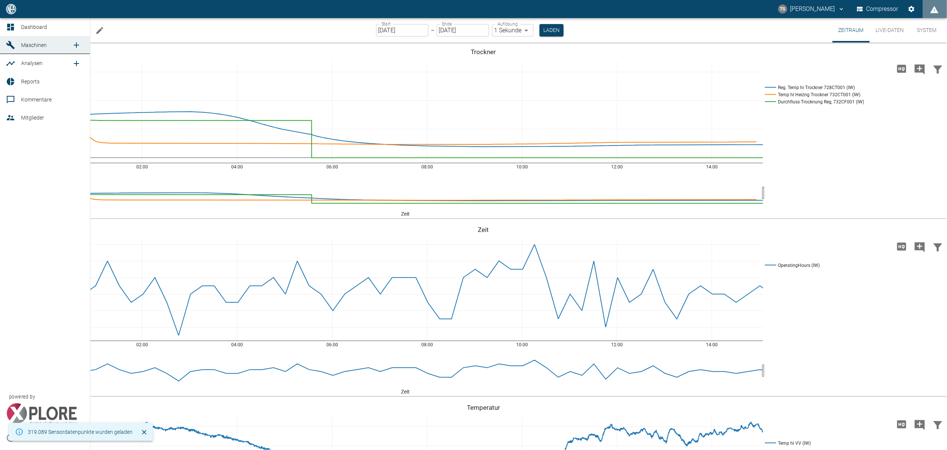
click at [34, 78] on span "Reports" at bounding box center [52, 81] width 63 height 9
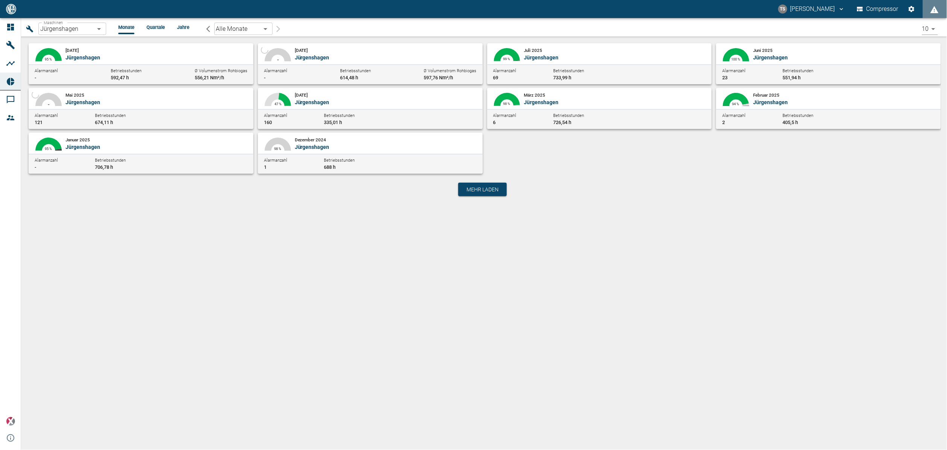
click at [95, 29] on body "TS [PERSON_NAME] Compressor Dashboard Maschinen Analysen Reports Kommentare Mit…" at bounding box center [473, 225] width 947 height 450
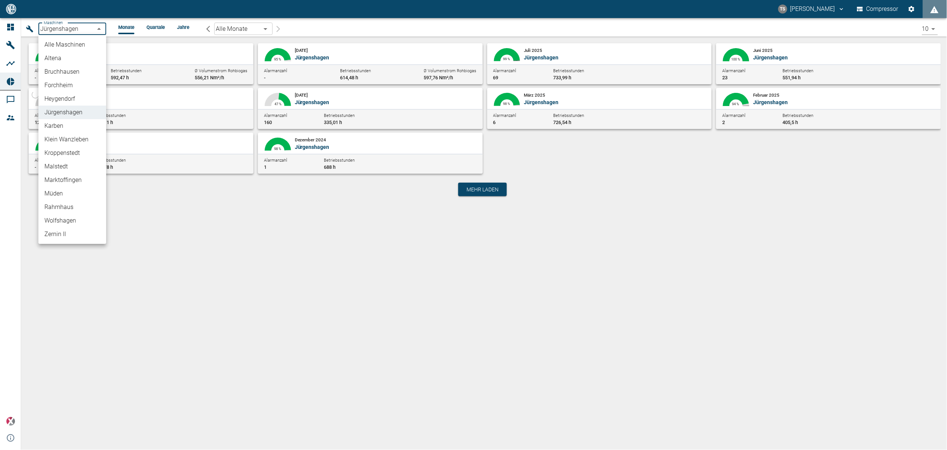
click at [70, 181] on li "Marktoffingen" at bounding box center [72, 180] width 68 height 14
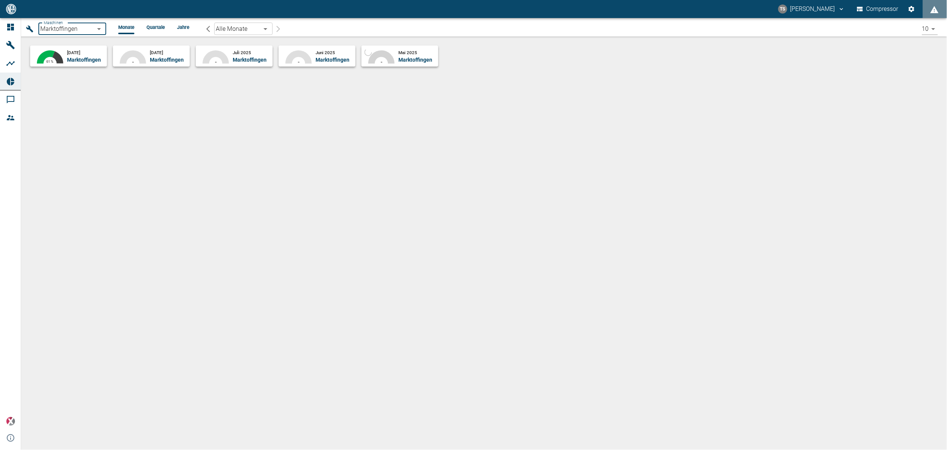
click at [104, 52] on div "[DATE] Marktoffingen" at bounding box center [85, 56] width 37 height 15
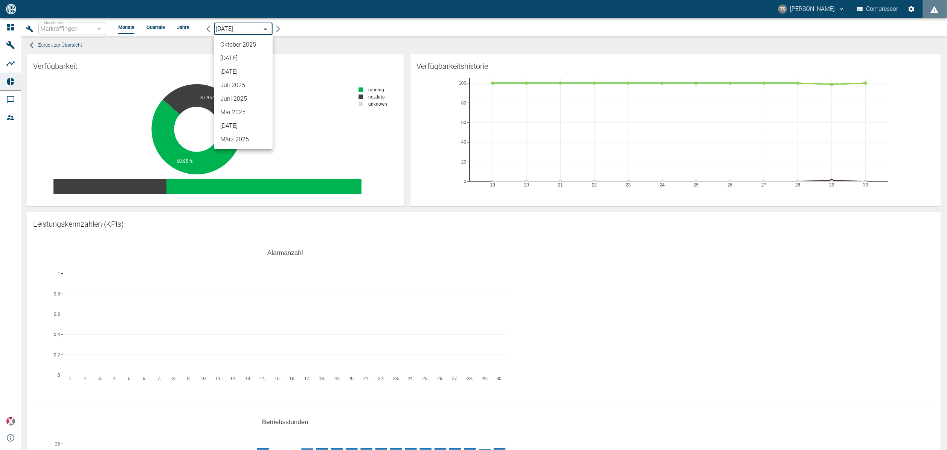
click at [259, 29] on body "TS [PERSON_NAME] Compressor Dashboard Maschinen Analysen Reports Kommentare Mit…" at bounding box center [473, 225] width 947 height 450
click at [238, 47] on li "Oktober 2025" at bounding box center [243, 45] width 58 height 14
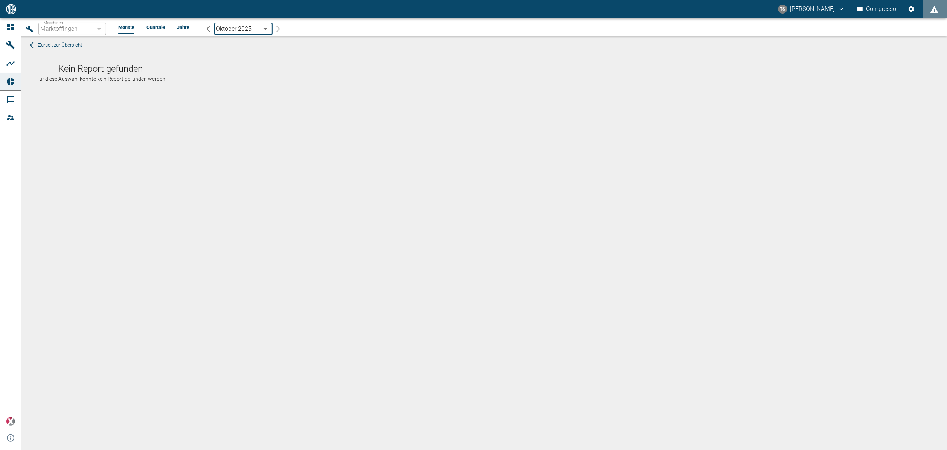
click at [234, 27] on body "TS [PERSON_NAME] Compressor Dashboard Maschinen Analysen Reports Kommentare Mit…" at bounding box center [473, 225] width 947 height 450
click at [232, 58] on li "[DATE]" at bounding box center [243, 59] width 58 height 14
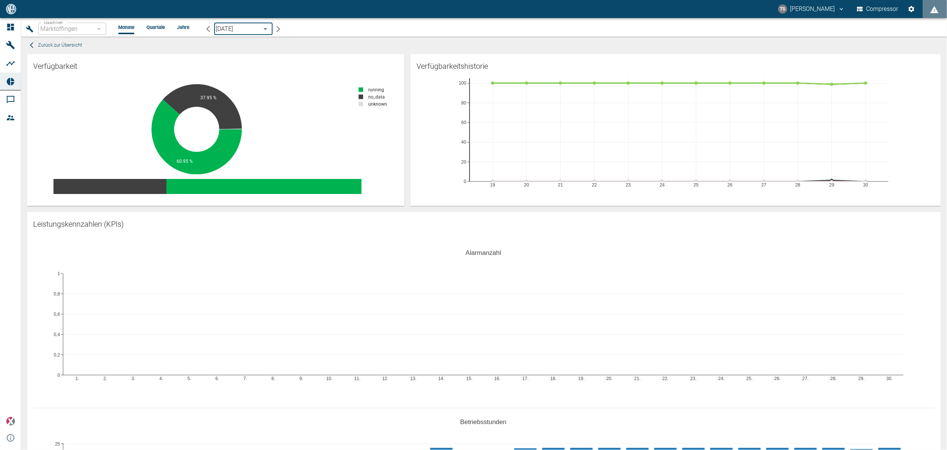
click at [83, 30] on div "Marktoffingen" at bounding box center [72, 29] width 68 height 12
click at [62, 45] on span "Zurück zur Übersicht" at bounding box center [60, 45] width 44 height 9
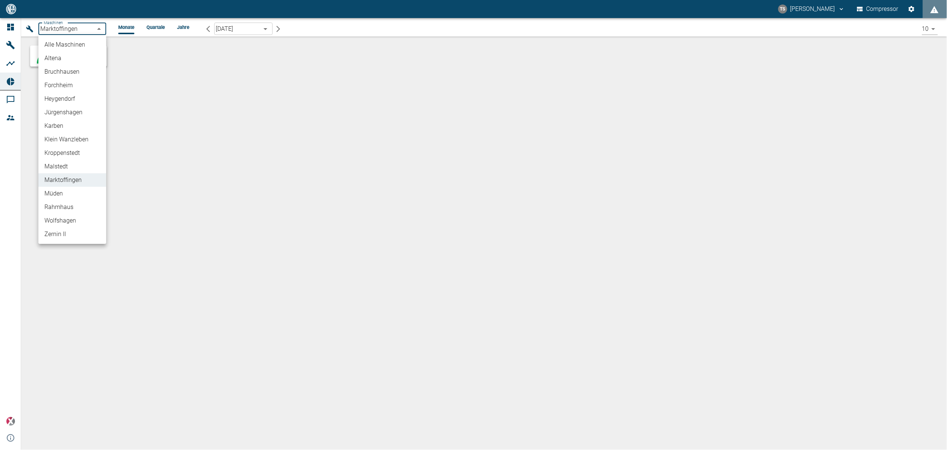
click at [84, 34] on body "TS [PERSON_NAME] Compressor Dashboard Maschinen Analysen Reports Kommentare Mit…" at bounding box center [473, 225] width 947 height 450
drag, startPoint x: 78, startPoint y: 113, endPoint x: 83, endPoint y: 103, distance: 10.3
click at [78, 113] on li "Jürgenshagen" at bounding box center [72, 113] width 68 height 14
type input "381d891b-1471-48c8-b76d-f56620aafa3d"
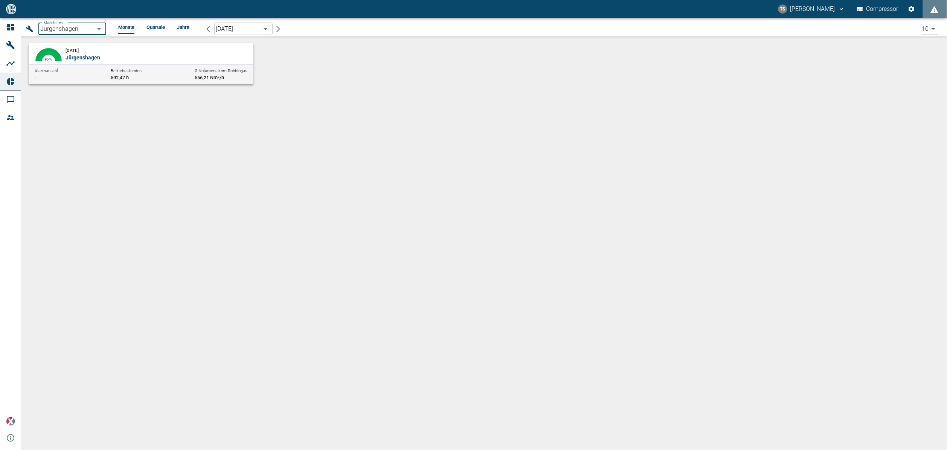
click at [233, 27] on body "TS [PERSON_NAME] Compressor Dashboard Maschinen Analysen Reports Kommentare Mit…" at bounding box center [473, 225] width 947 height 450
click at [233, 27] on div at bounding box center [473, 225] width 947 height 450
click at [155, 59] on p "Jürgenshagen" at bounding box center [154, 58] width 179 height 8
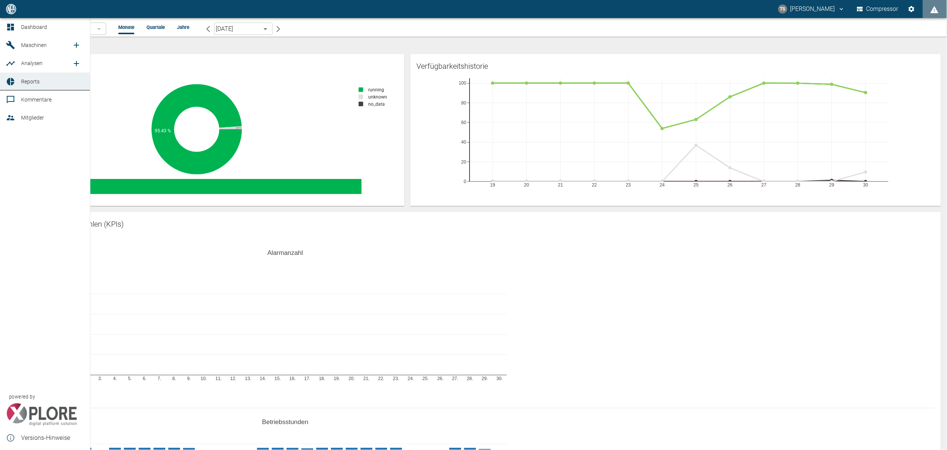
click at [25, 39] on link "Maschinen" at bounding box center [45, 45] width 90 height 18
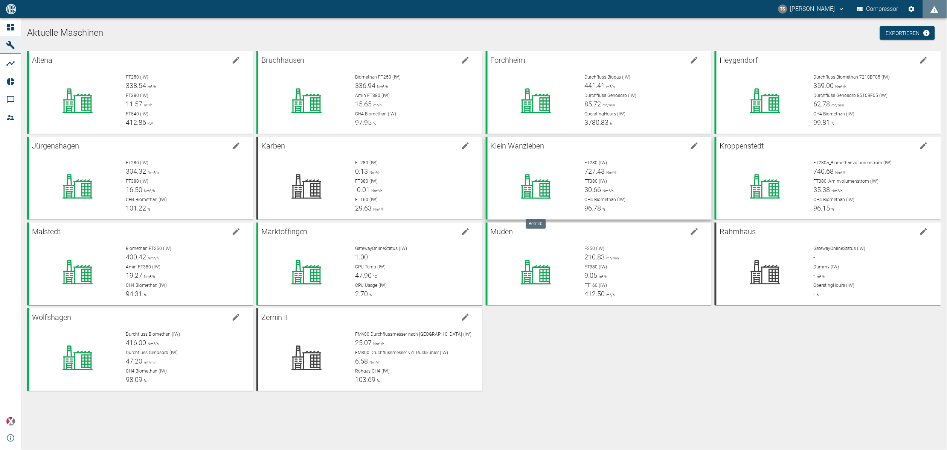
click at [562, 173] on icon at bounding box center [536, 187] width 68 height 30
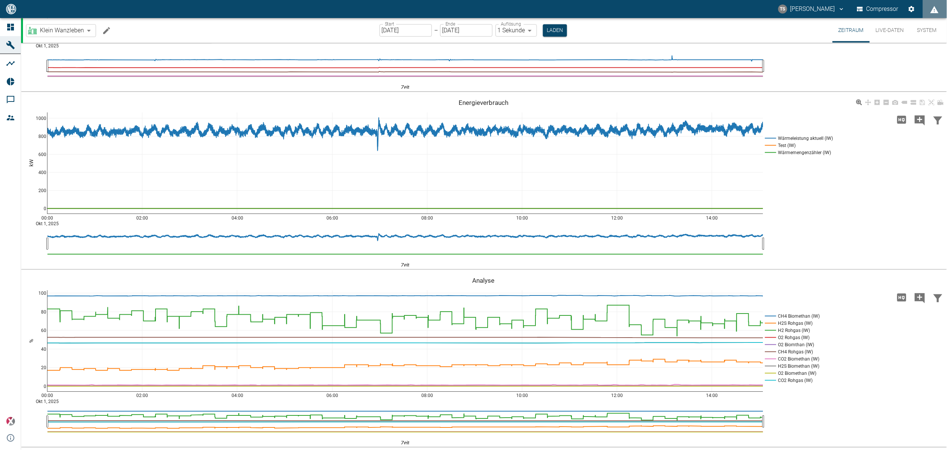
scroll to position [838, 0]
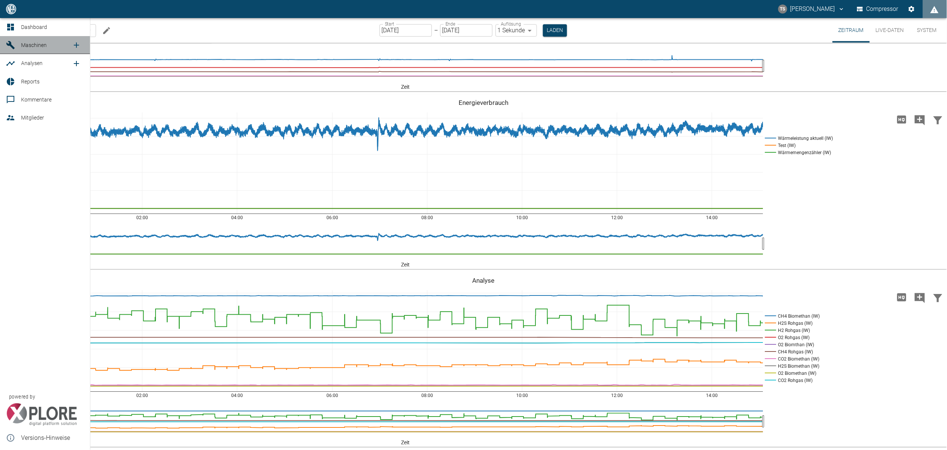
drag, startPoint x: 18, startPoint y: 44, endPoint x: 11, endPoint y: 44, distance: 7.9
click at [11, 44] on icon at bounding box center [10, 45] width 8 height 8
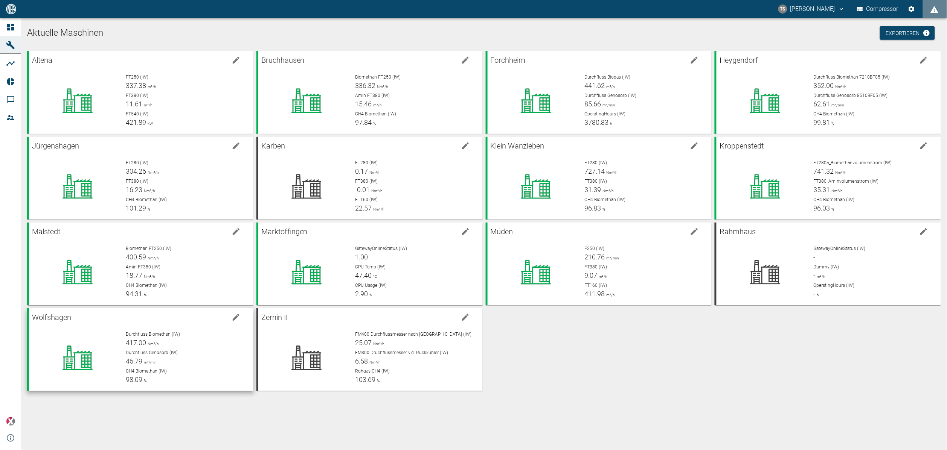
click at [158, 357] on div "Durchfluss Genosorb (IW) 46.79 m³/min" at bounding box center [186, 358] width 121 height 17
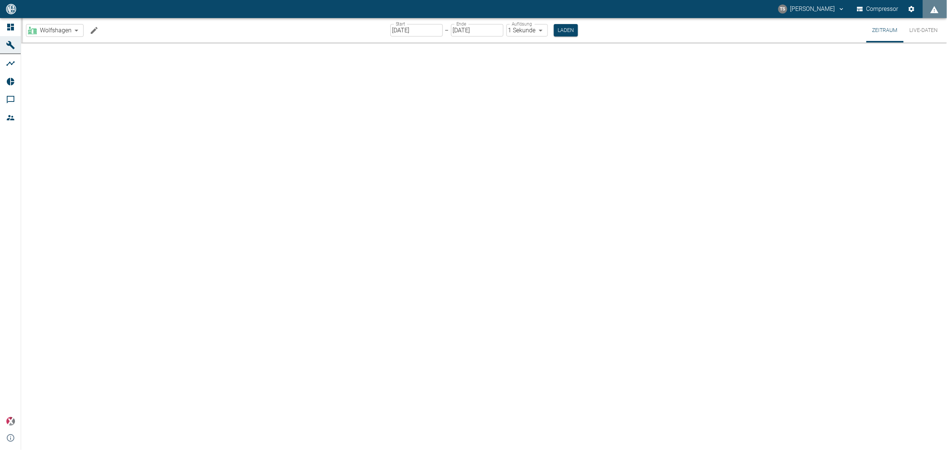
type input "2min"
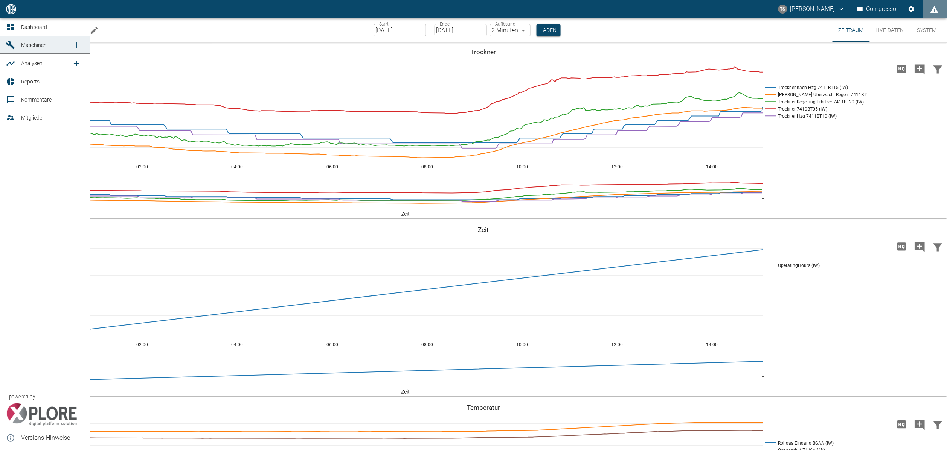
click at [31, 27] on span "Dashboard" at bounding box center [34, 27] width 26 height 6
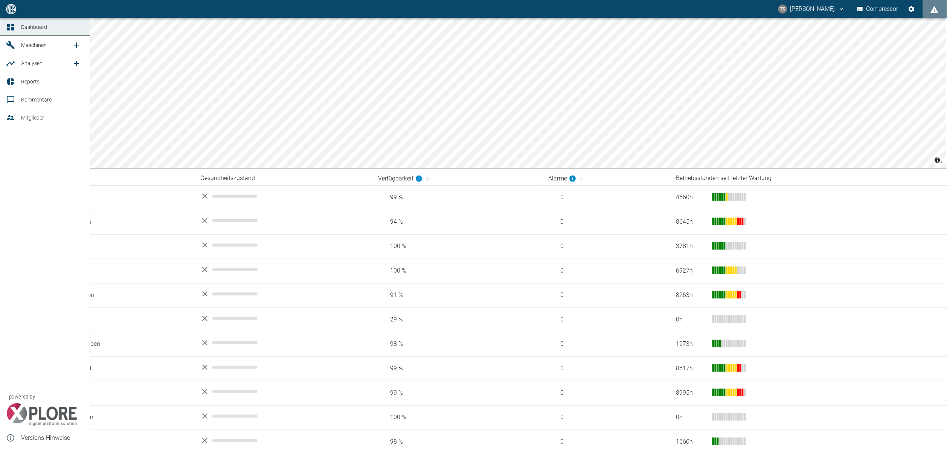
click at [34, 36] on link "Maschinen" at bounding box center [45, 45] width 90 height 18
